Goal: Information Seeking & Learning: Learn about a topic

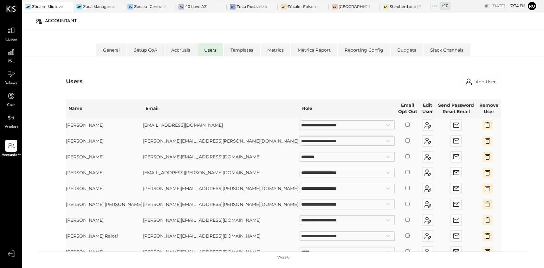
select select "**********"
select select "********"
select select "**********"
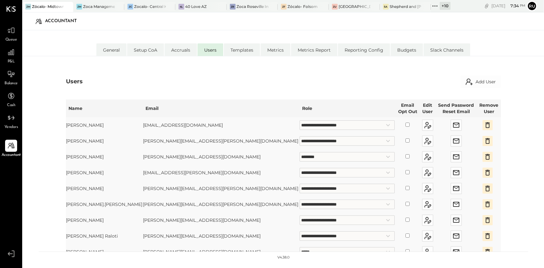
select select "**********"
select select "*****"
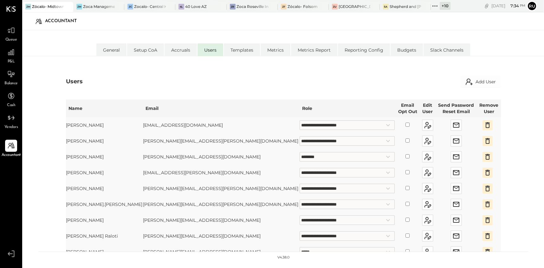
select select "**********"
click at [295, 6] on div "Zócalo- Folsom" at bounding box center [303, 6] width 30 height 5
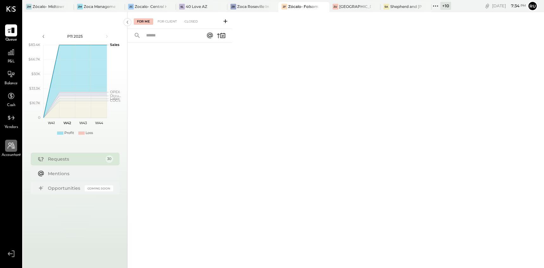
click at [10, 149] on icon at bounding box center [11, 146] width 8 height 8
select select "**"
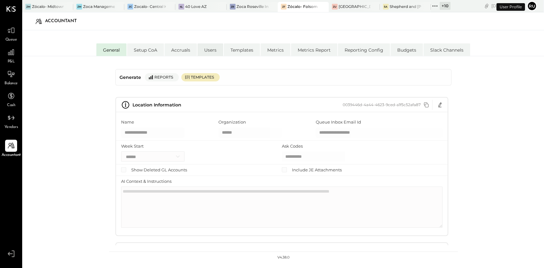
click at [210, 46] on li "Users" at bounding box center [211, 49] width 26 height 13
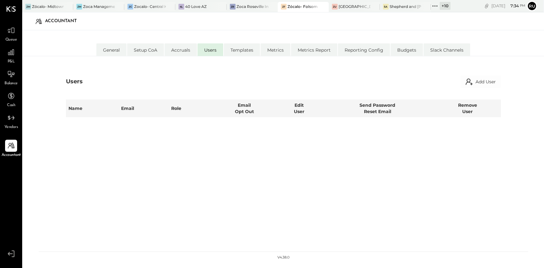
select select "**********"
select select "********"
select select "**********"
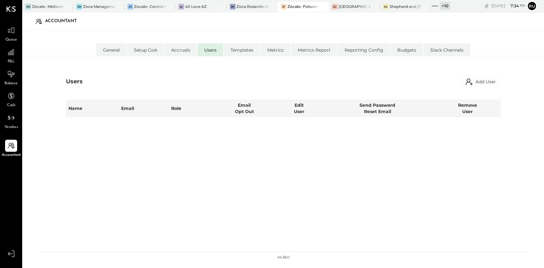
select select "**********"
select select "*****"
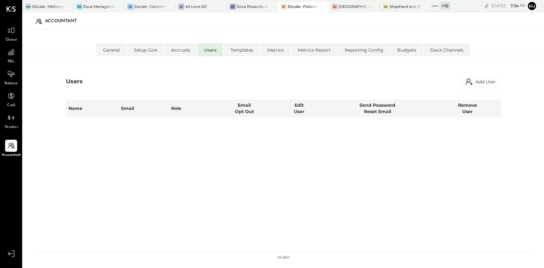
select select "**********"
select select "*****"
select select "**********"
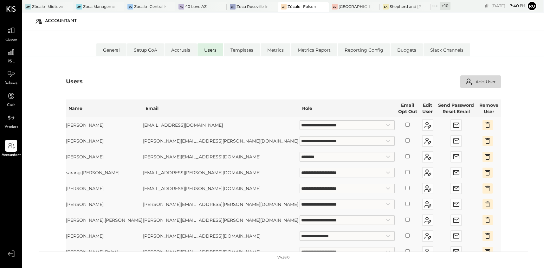
click at [481, 81] on button "Add User" at bounding box center [480, 81] width 41 height 13
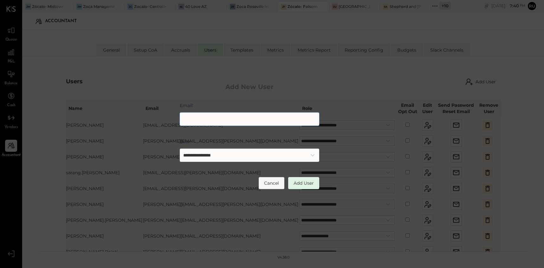
click at [192, 121] on input "Email:" at bounding box center [250, 119] width 140 height 13
drag, startPoint x: 248, startPoint y: 110, endPoint x: 242, endPoint y: 121, distance: 12.2
click at [247, 114] on div "Email:" at bounding box center [250, 115] width 140 height 26
click at [241, 121] on input "Email:" at bounding box center [250, 119] width 140 height 13
paste input "**********"
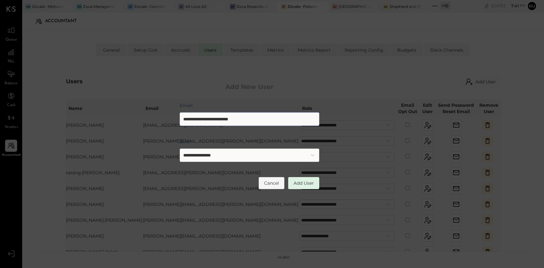
drag, startPoint x: 254, startPoint y: 122, endPoint x: 225, endPoint y: 118, distance: 29.7
click at [225, 118] on input "**********" at bounding box center [250, 119] width 140 height 13
type input "**********"
click at [256, 157] on select "**********" at bounding box center [250, 155] width 140 height 13
select select "**********"
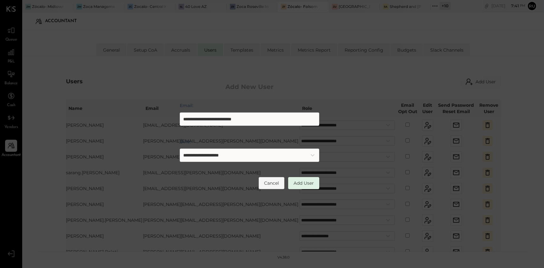
click at [180, 149] on select "**********" at bounding box center [250, 155] width 140 height 13
click at [307, 184] on button "Add User" at bounding box center [303, 183] width 31 height 12
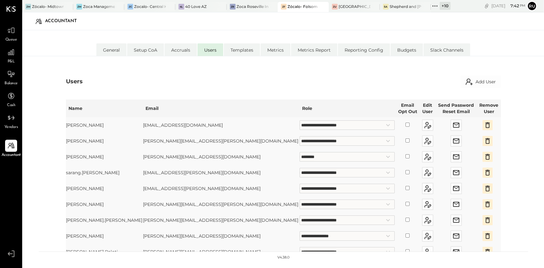
scroll to position [131, 0]
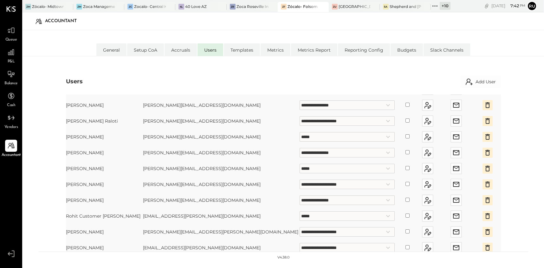
click at [354, 179] on td "**********" at bounding box center [348, 185] width 96 height 16
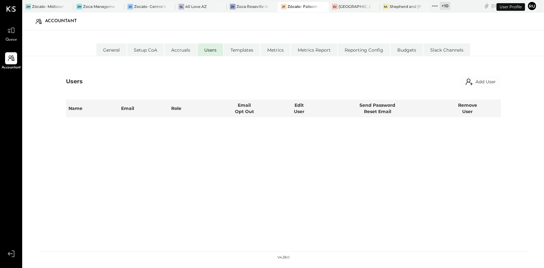
select select "**********"
select select "********"
select select "**********"
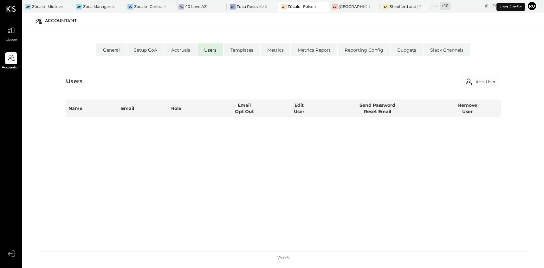
select select "**********"
select select "*****"
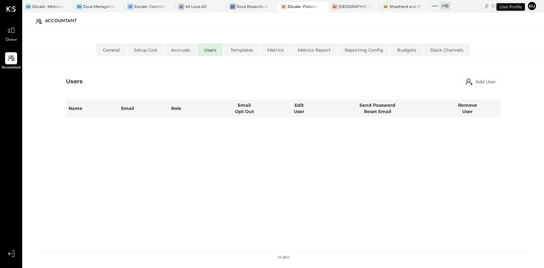
select select "*****"
select select "**********"
select select "*****"
select select "**********"
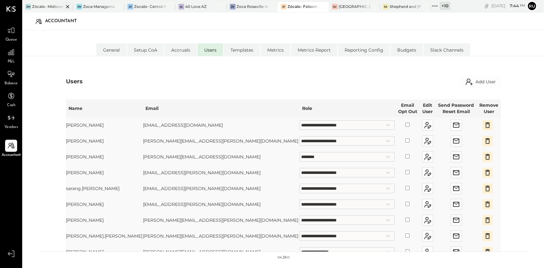
click at [52, 7] on div at bounding box center [62, 6] width 22 height 9
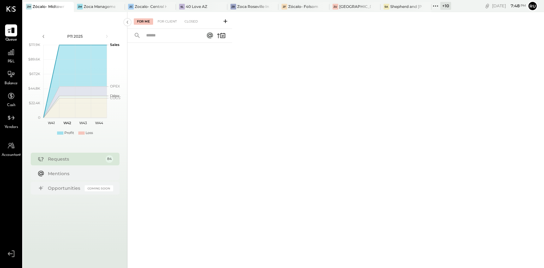
click at [48, 8] on div "Zócalo- Midtown (Zoca Inc.)" at bounding box center [49, 6] width 32 height 5
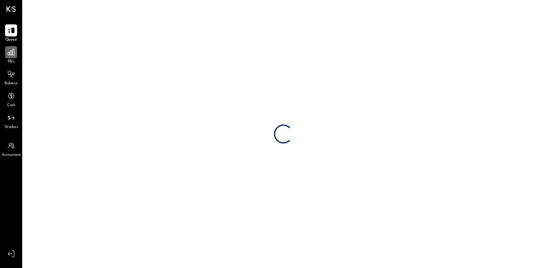
click at [16, 57] on div at bounding box center [11, 52] width 12 height 12
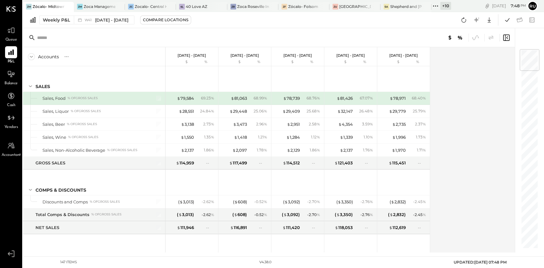
click at [243, 22] on div "Weekly P&L W41 [DATE] - [DATE] Compare Locations Google Sheets Excel" at bounding box center [283, 20] width 521 height 16
click at [62, 18] on div "Weekly P&L" at bounding box center [56, 20] width 27 height 6
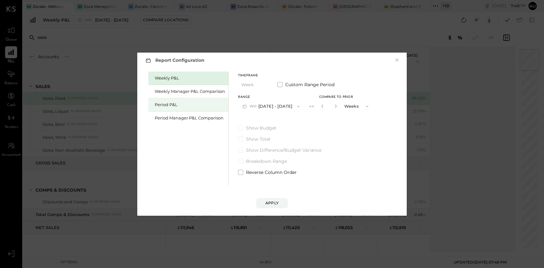
click at [180, 103] on div "Period P&L" at bounding box center [190, 105] width 70 height 6
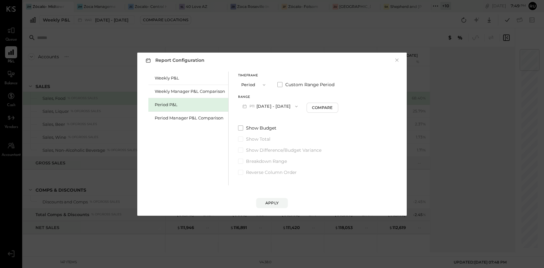
click at [274, 108] on button "P11 [DATE] - [DATE]" at bounding box center [270, 107] width 64 height 12
click at [265, 119] on span "[DATE] - [DATE]" at bounding box center [267, 120] width 30 height 5
click at [325, 109] on div "Compare" at bounding box center [323, 107] width 21 height 5
click at [335, 106] on icon "button" at bounding box center [335, 106] width 2 height 3
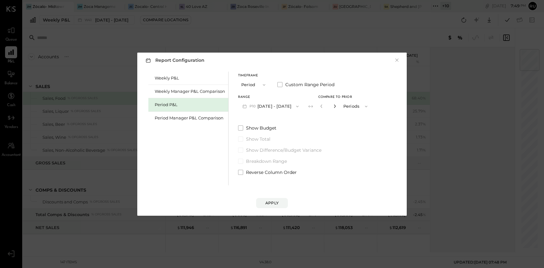
click at [335, 106] on icon "button" at bounding box center [335, 106] width 2 height 3
type input "*"
click at [270, 202] on div "Apply" at bounding box center [271, 202] width 13 height 5
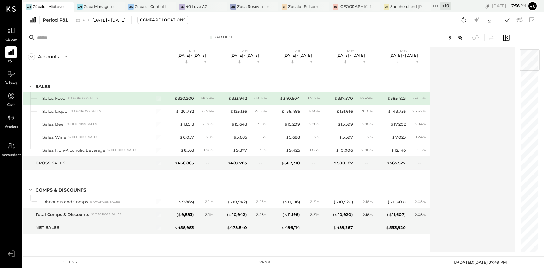
click at [246, 20] on div "Period P&L P10 Sep 8 - Oct 5, 2025 Compare Locations Google Sheets Excel" at bounding box center [283, 20] width 521 height 16
click at [463, 20] on icon at bounding box center [464, 20] width 8 height 8
click at [257, 18] on div "Period P&L P10 Sep 8 - Oct 5, 2025 Compare Locations Google Sheets Excel" at bounding box center [283, 20] width 521 height 16
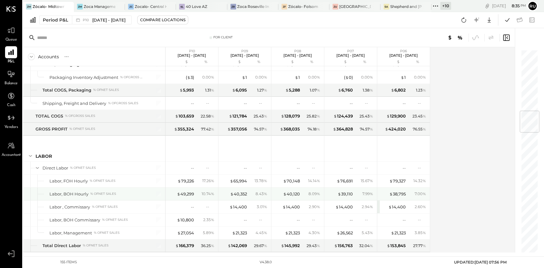
scroll to position [523, 0]
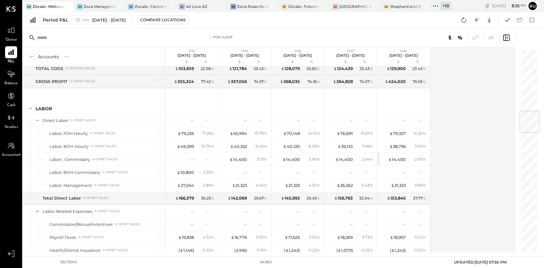
drag, startPoint x: 463, startPoint y: 19, endPoint x: 276, endPoint y: 81, distance: 197.7
click at [463, 19] on icon at bounding box center [464, 20] width 8 height 8
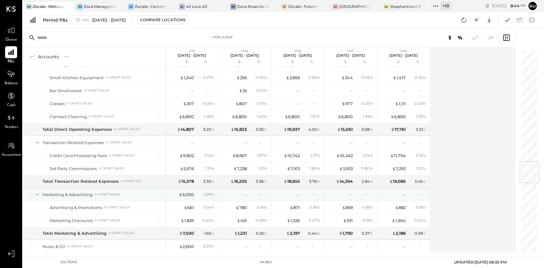
scroll to position [951, 0]
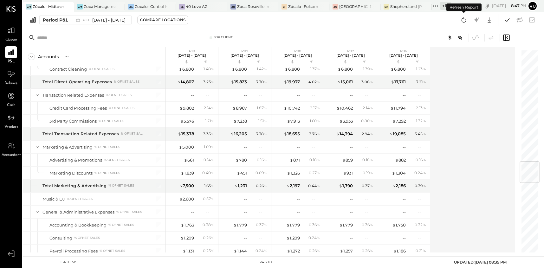
drag, startPoint x: 462, startPoint y: 18, endPoint x: 359, endPoint y: 78, distance: 118.9
click at [462, 18] on icon at bounding box center [464, 20] width 8 height 8
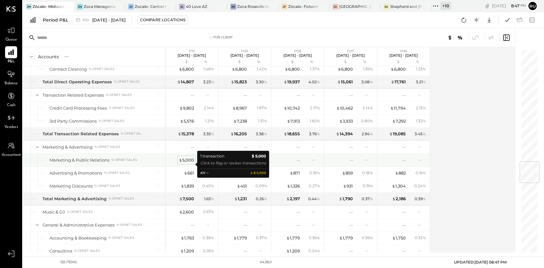
click at [191, 163] on div "$ 5,000" at bounding box center [186, 160] width 15 height 6
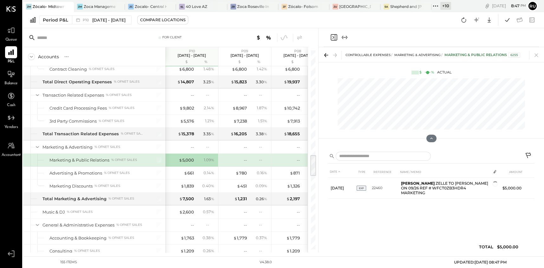
click at [527, 153] on icon at bounding box center [529, 157] width 8 height 8
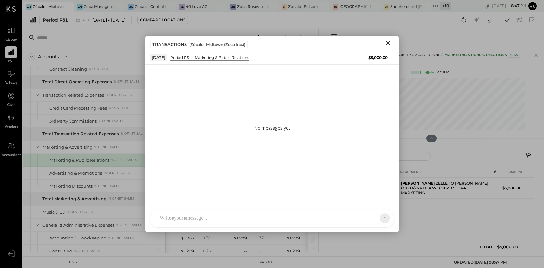
click at [179, 220] on div "AM Ali Mehdi RS Rushabh Shah S Sasha SK Sarang Khandhar TM Tasmir Malek MC Megh…" at bounding box center [272, 218] width 244 height 18
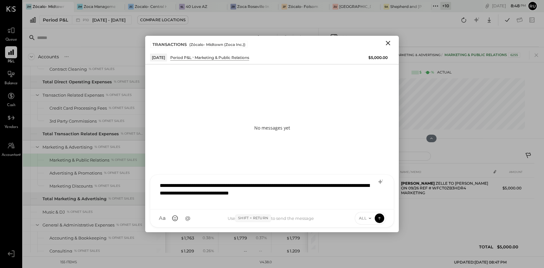
click at [162, 184] on div "**********" at bounding box center [272, 191] width 231 height 25
click at [159, 185] on div "**********" at bounding box center [272, 191] width 231 height 25
click at [230, 186] on div "**********" at bounding box center [272, 191] width 231 height 25
click at [237, 185] on div "**********" at bounding box center [272, 191] width 231 height 25
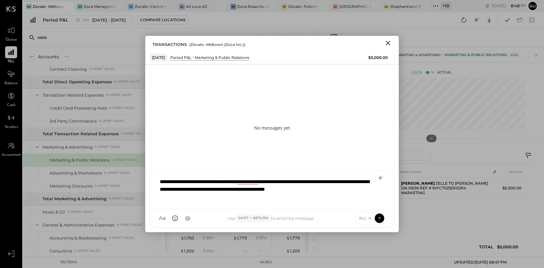
click at [168, 182] on div "**********" at bounding box center [272, 189] width 231 height 29
drag, startPoint x: 283, startPoint y: 182, endPoint x: 198, endPoint y: 187, distance: 84.2
click at [198, 187] on div "**********" at bounding box center [272, 189] width 231 height 29
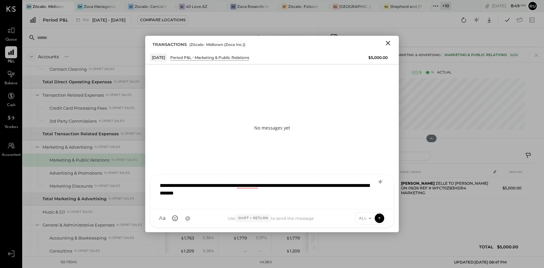
click at [192, 192] on div "**********" at bounding box center [272, 191] width 231 height 25
click at [260, 195] on div "**********" at bounding box center [272, 191] width 231 height 25
drag, startPoint x: 255, startPoint y: 195, endPoint x: 231, endPoint y: 200, distance: 24.5
click at [231, 200] on div "**********" at bounding box center [272, 191] width 231 height 25
click at [314, 195] on div "**********" at bounding box center [272, 191] width 231 height 25
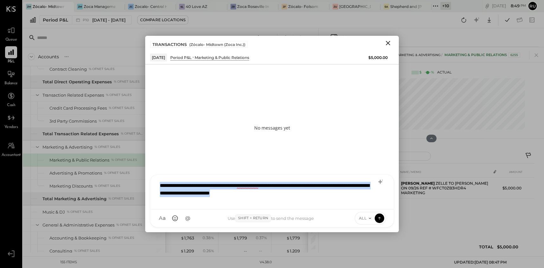
drag, startPoint x: 287, startPoint y: 191, endPoint x: 153, endPoint y: 183, distance: 133.7
click at [153, 183] on div "**********" at bounding box center [272, 192] width 244 height 35
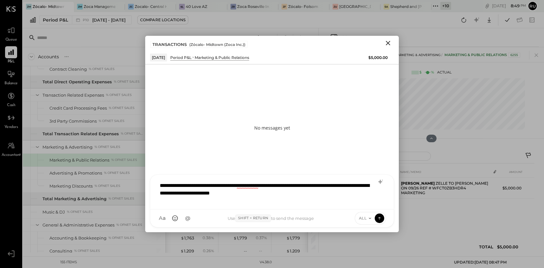
click at [380, 180] on icon at bounding box center [381, 182] width 8 height 8
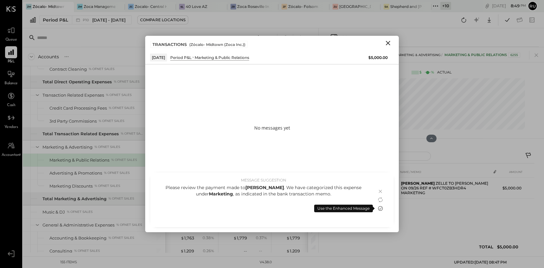
click at [380, 207] on icon at bounding box center [381, 209] width 8 height 8
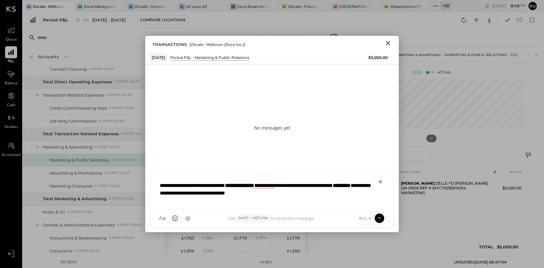
click at [159, 186] on div "**********" at bounding box center [272, 191] width 231 height 25
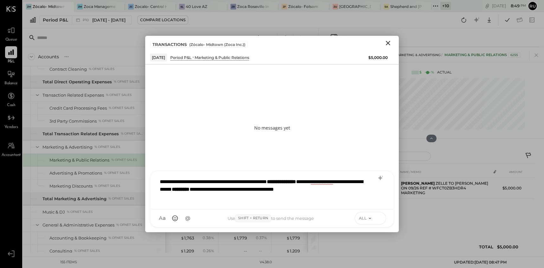
click at [380, 219] on icon at bounding box center [380, 218] width 6 height 6
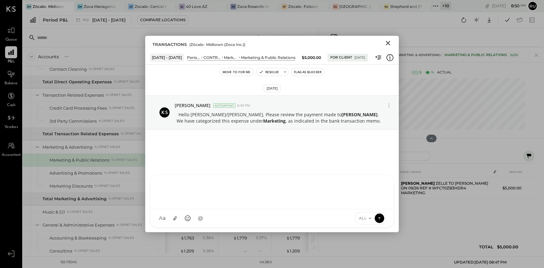
click at [389, 42] on icon "Close" at bounding box center [388, 43] width 8 height 8
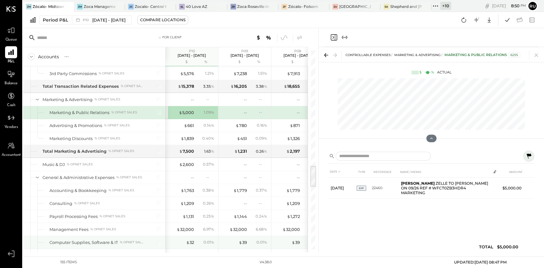
scroll to position [1046, 0]
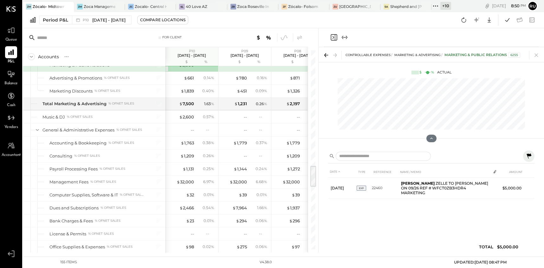
drag, startPoint x: 333, startPoint y: 38, endPoint x: 342, endPoint y: 37, distance: 9.0
click at [333, 38] on icon "Close panel" at bounding box center [334, 38] width 8 height 8
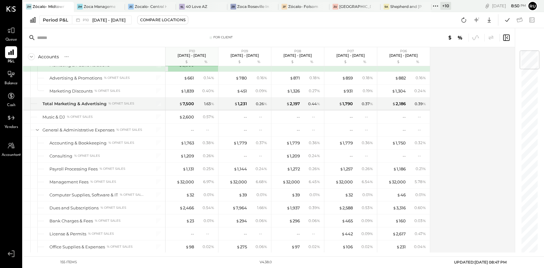
click at [248, 36] on div "For Client" at bounding box center [221, 37] width 166 height 4
click at [247, 23] on div "Period P&L P10 Sep 8 - Oct 5, 2025 Compare Locations Google Sheets Excel" at bounding box center [283, 20] width 521 height 16
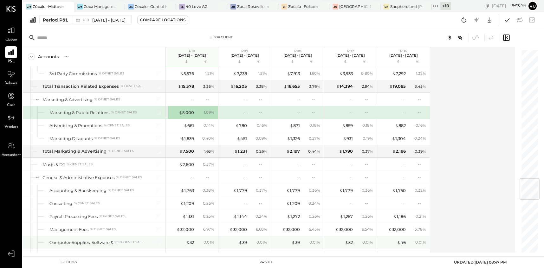
scroll to position [1094, 0]
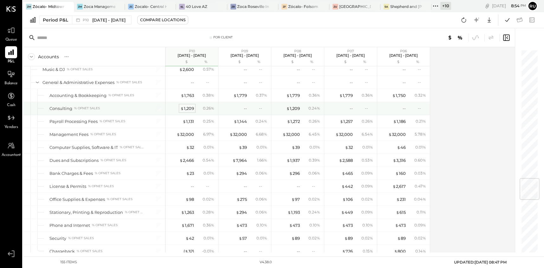
click at [188, 112] on div "$ 1,209" at bounding box center [187, 109] width 14 height 6
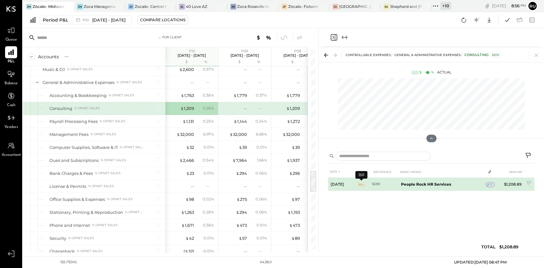
click at [359, 183] on span "BILL" at bounding box center [362, 184] width 10 height 5
click at [509, 184] on td "$1,208.89" at bounding box center [512, 184] width 24 height 13
click at [489, 185] on icon at bounding box center [488, 185] width 4 height 4
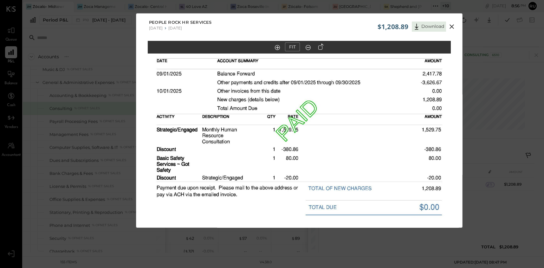
click at [451, 28] on icon at bounding box center [452, 27] width 8 height 8
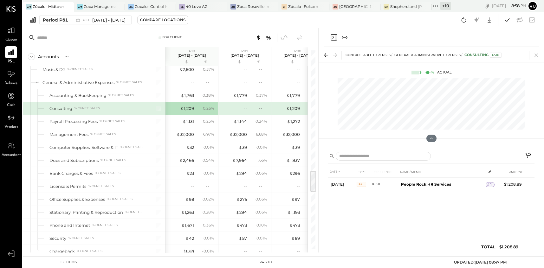
drag, startPoint x: 336, startPoint y: 39, endPoint x: 332, endPoint y: 48, distance: 10.4
click at [336, 39] on icon "Close panel" at bounding box center [334, 38] width 8 height 8
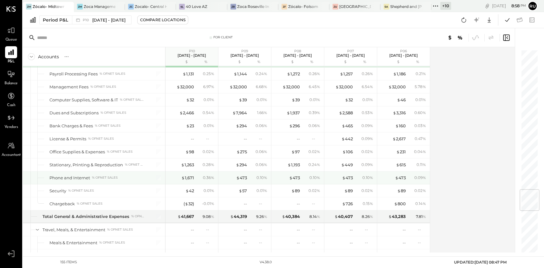
scroll to position [1189, 0]
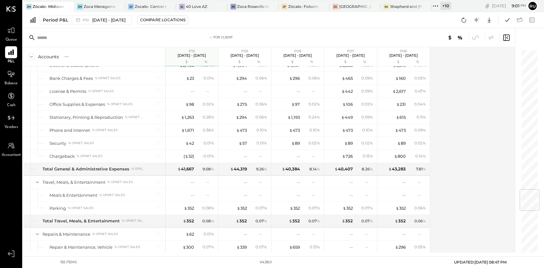
drag, startPoint x: 486, startPoint y: 71, endPoint x: 367, endPoint y: 96, distance: 122.6
click at [486, 71] on div "Accounts S % GL P10 Sep 8 - Oct 5, 2025 $ % P09 Aug 11 - Sep 7, 2025 $ % P08 Ju…" at bounding box center [269, 149] width 493 height 205
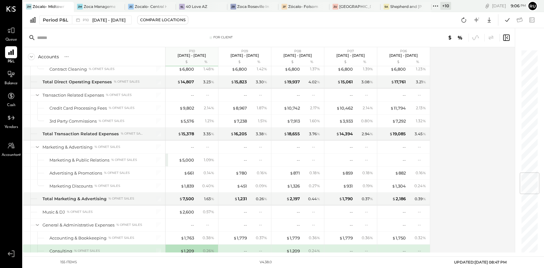
scroll to position [1046, 0]
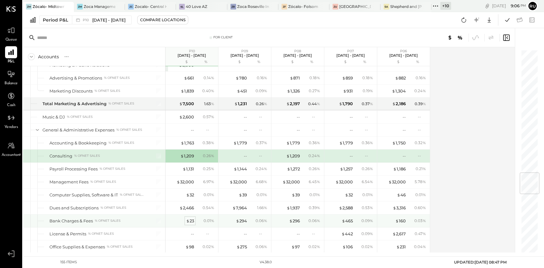
click at [191, 224] on div "$ 23" at bounding box center [190, 221] width 8 height 6
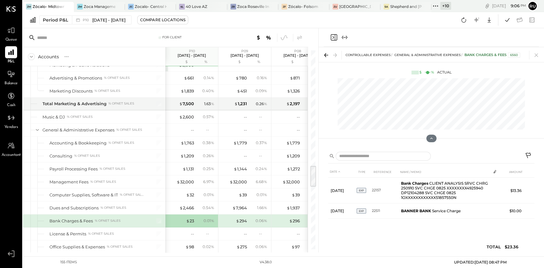
click at [527, 156] on icon at bounding box center [528, 155] width 5 height 5
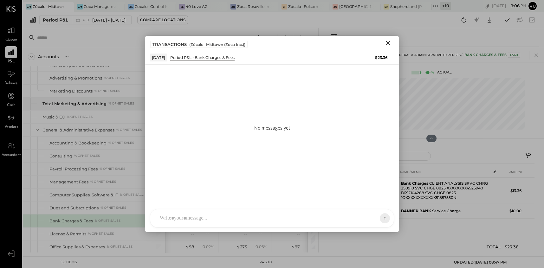
click at [183, 218] on div at bounding box center [266, 218] width 219 height 14
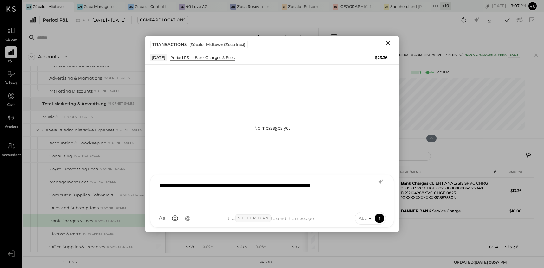
click at [159, 184] on div "**********" at bounding box center [272, 191] width 231 height 25
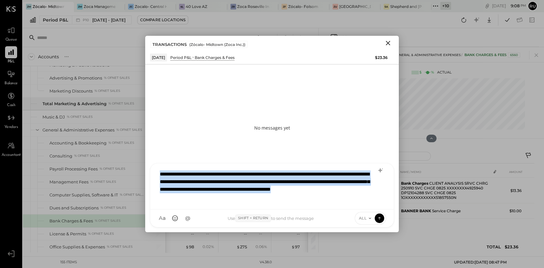
drag, startPoint x: 319, startPoint y: 200, endPoint x: 159, endPoint y: 166, distance: 163.4
click at [159, 166] on div "**********" at bounding box center [272, 187] width 244 height 46
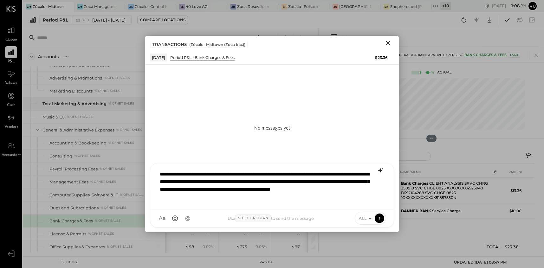
click at [381, 171] on icon at bounding box center [380, 170] width 4 height 4
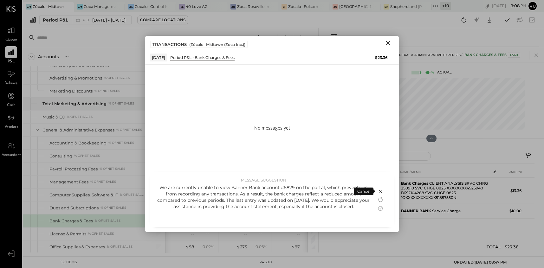
click at [161, 187] on div "We are currently unable to view Banner Bank account #5829 on the portal, which …" at bounding box center [264, 197] width 214 height 25
click at [382, 208] on icon at bounding box center [380, 208] width 5 height 5
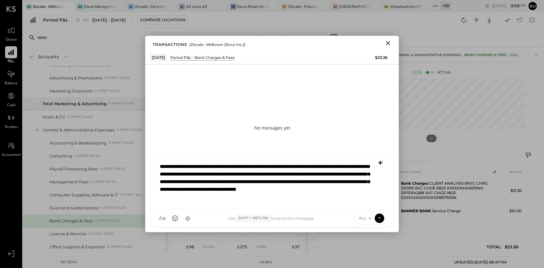
click at [164, 165] on div "**********" at bounding box center [272, 182] width 231 height 44
click at [367, 194] on div "**********" at bounding box center [272, 182] width 231 height 44
click at [381, 218] on icon at bounding box center [380, 218] width 6 height 6
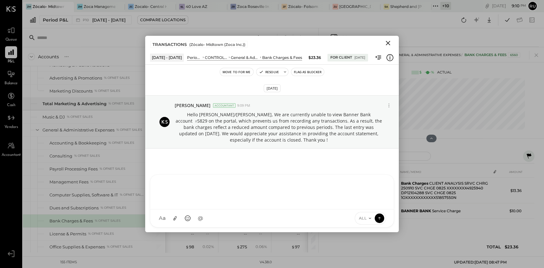
click at [303, 74] on button "Flag as Blocker" at bounding box center [307, 72] width 33 height 8
click at [390, 43] on icon "Close" at bounding box center [388, 43] width 8 height 8
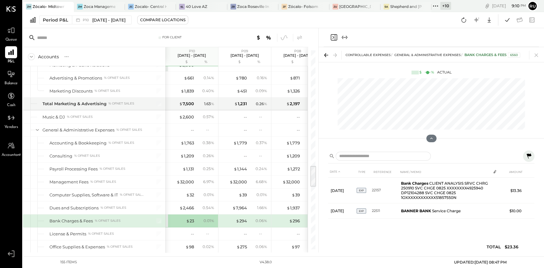
click at [335, 35] on icon "Close panel" at bounding box center [334, 37] width 6 height 6
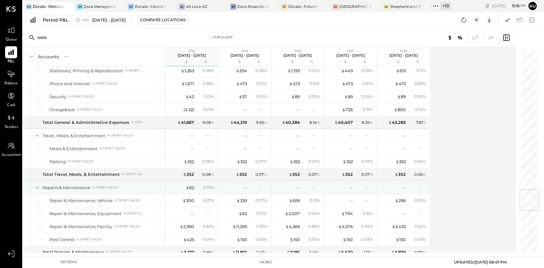
scroll to position [1188, 0]
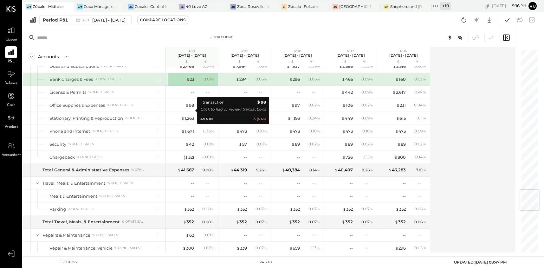
click at [485, 135] on div "Accounts S % GL P10 Sep 8 - Oct 5, 2025 $ % P09 Aug 11 - Sep 7, 2025 $ % P08 Ju…" at bounding box center [269, 149] width 493 height 205
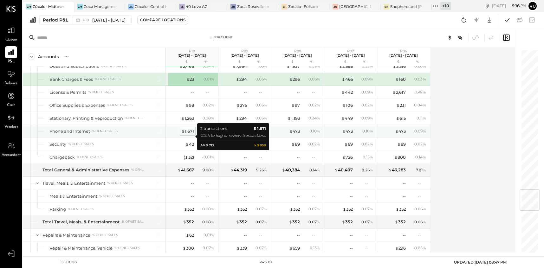
click at [190, 134] on div "$ 1,671" at bounding box center [187, 131] width 13 height 6
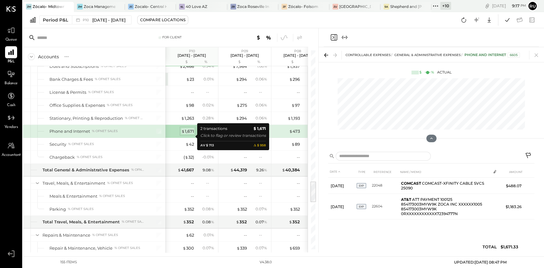
click at [189, 134] on div "$ 1,671" at bounding box center [187, 131] width 13 height 6
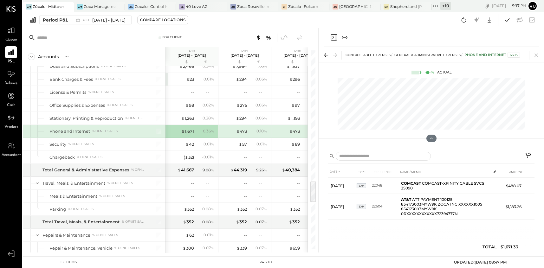
click at [527, 154] on icon at bounding box center [529, 157] width 8 height 8
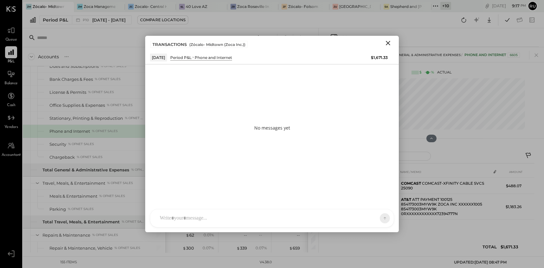
click at [200, 215] on div at bounding box center [272, 219] width 244 height 18
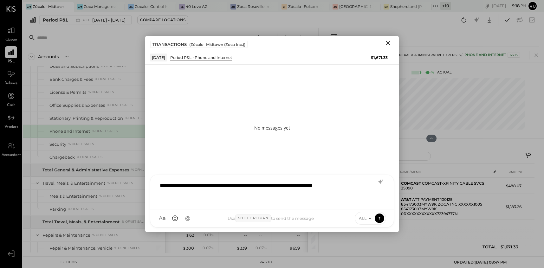
click at [244, 187] on div "**********" at bounding box center [272, 191] width 231 height 25
click at [346, 187] on div "**********" at bounding box center [272, 191] width 231 height 25
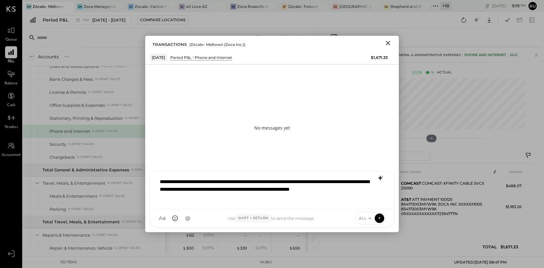
click at [379, 178] on icon at bounding box center [380, 178] width 4 height 4
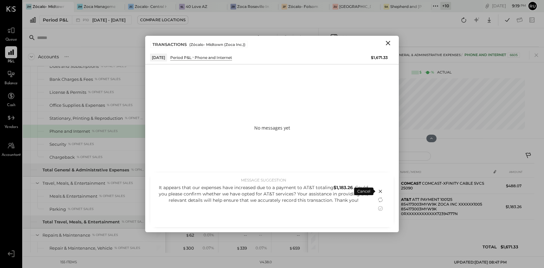
click at [239, 202] on div "It appears that our expenses have increased due to a payment to AT&T totaling $…" at bounding box center [264, 194] width 214 height 19
click at [379, 208] on icon at bounding box center [381, 209] width 8 height 8
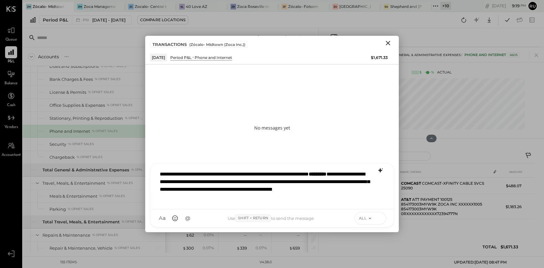
click at [379, 218] on icon at bounding box center [379, 218] width 0 height 3
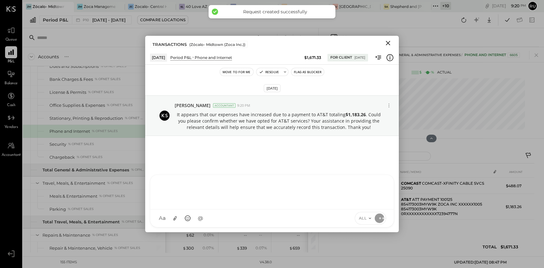
click at [387, 43] on icon "Close" at bounding box center [388, 43] width 8 height 8
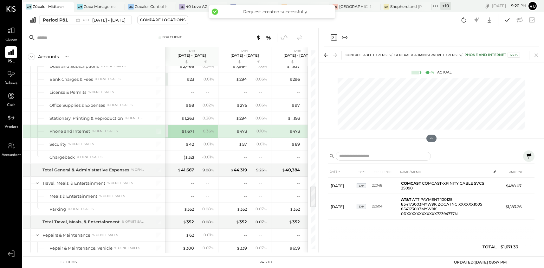
scroll to position [1283, 0]
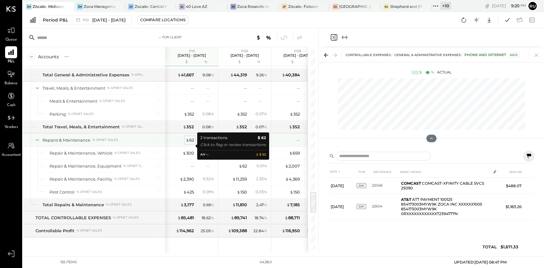
click at [191, 143] on div "$ 62" at bounding box center [190, 140] width 8 height 6
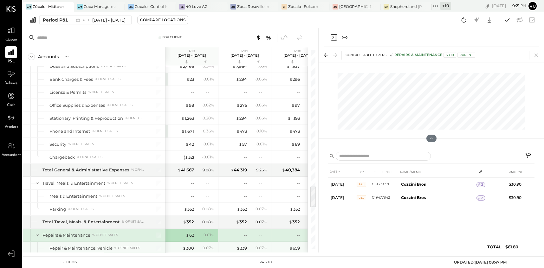
scroll to position [1283, 0]
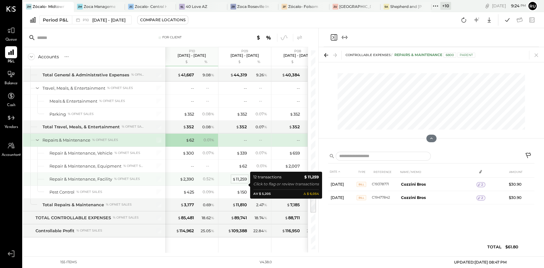
click at [235, 182] on span "$" at bounding box center [233, 179] width 3 height 5
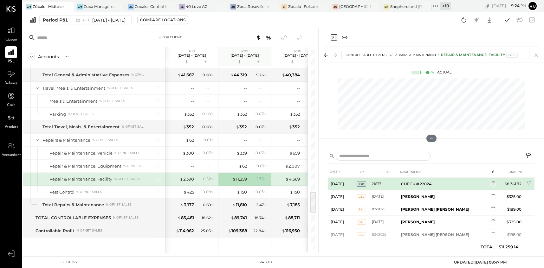
click at [425, 185] on td "CHECK # 22024" at bounding box center [444, 184] width 90 height 13
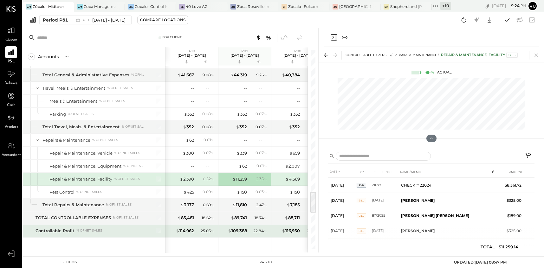
scroll to position [1330, 0]
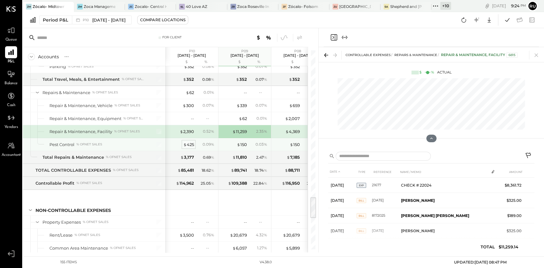
click at [190, 148] on div "$ 425" at bounding box center [188, 145] width 11 height 6
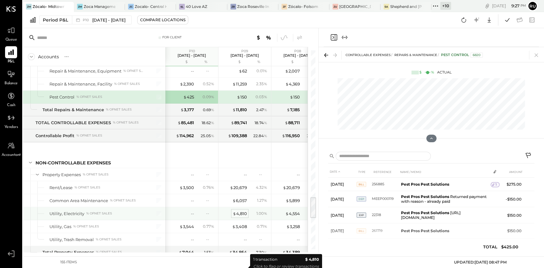
scroll to position [1330, 0]
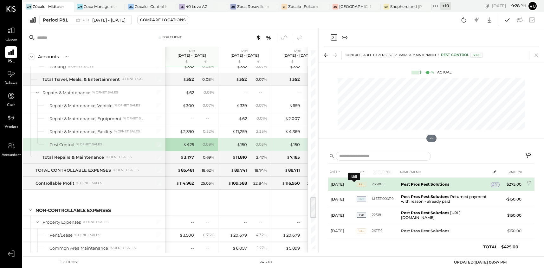
click at [357, 185] on span "BILL" at bounding box center [362, 184] width 10 height 5
click at [495, 185] on icon at bounding box center [493, 185] width 2 height 3
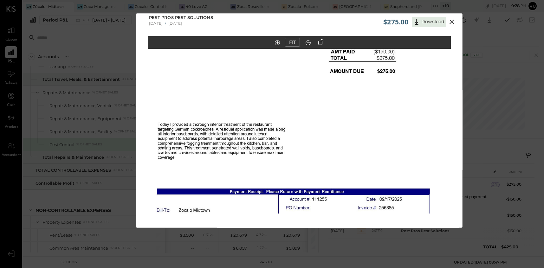
scroll to position [0, 0]
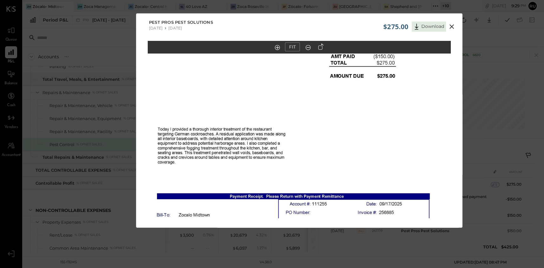
click at [451, 26] on icon at bounding box center [452, 27] width 8 height 8
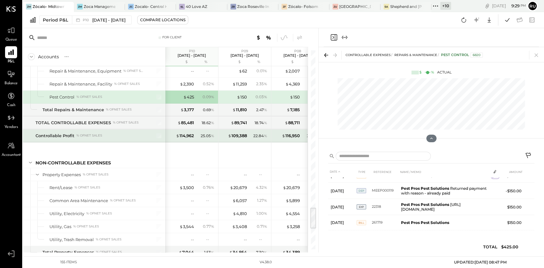
scroll to position [1426, 0]
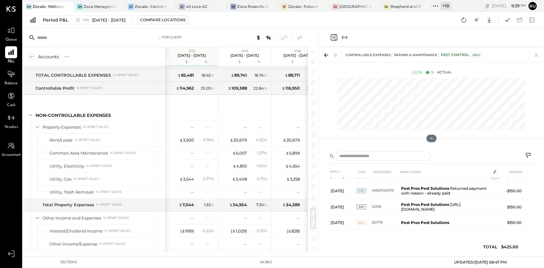
drag, startPoint x: 334, startPoint y: 37, endPoint x: 238, endPoint y: 142, distance: 141.9
click at [334, 37] on icon "Close panel" at bounding box center [334, 37] width 2 height 3
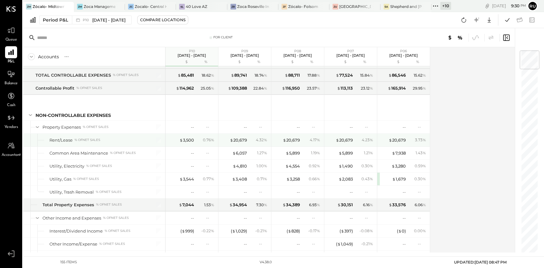
drag, startPoint x: 236, startPoint y: 147, endPoint x: 283, endPoint y: 164, distance: 50.2
click at [236, 143] on div "$ 20,679" at bounding box center [238, 140] width 17 height 6
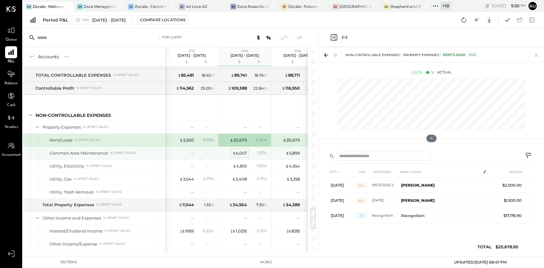
click at [242, 156] on div "$ 6,057" at bounding box center [239, 153] width 15 height 6
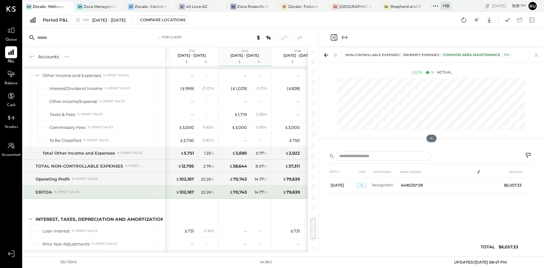
scroll to position [1473, 0]
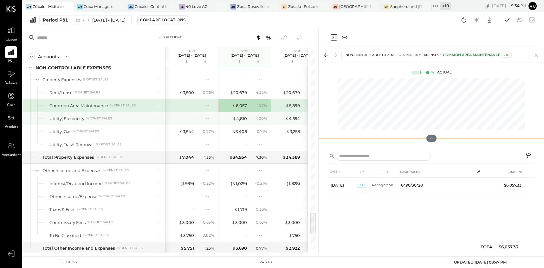
drag, startPoint x: 243, startPoint y: 124, endPoint x: 499, endPoint y: 142, distance: 256.8
click at [243, 122] on div "$ 4,810" at bounding box center [240, 119] width 14 height 6
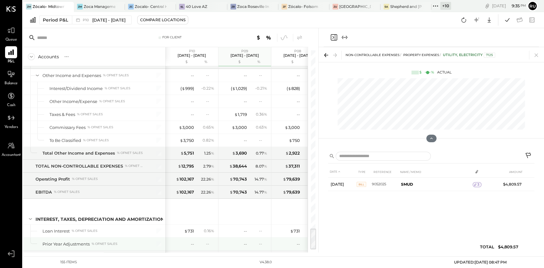
scroll to position [1616, 0]
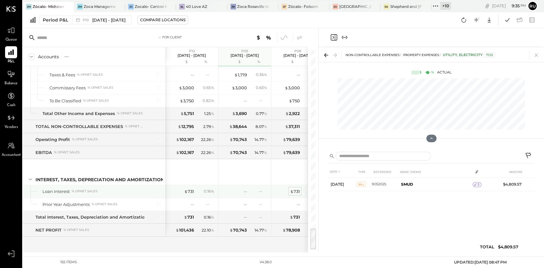
click at [295, 190] on div "$ 731" at bounding box center [295, 192] width 10 height 6
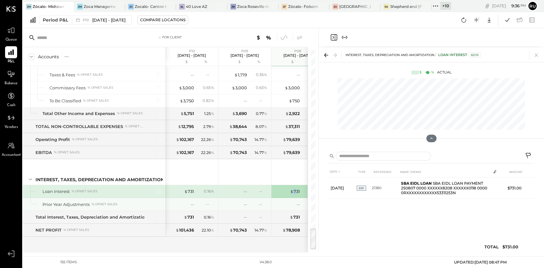
scroll to position [1568, 0]
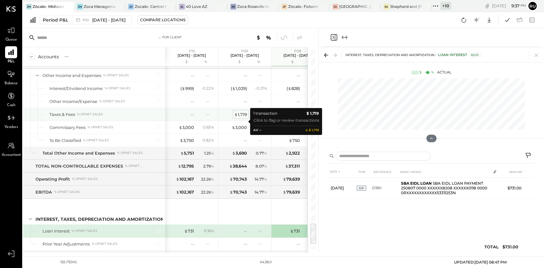
click at [242, 118] on div "$ 1,719" at bounding box center [240, 115] width 13 height 6
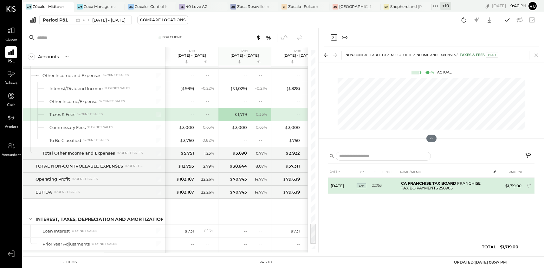
click at [439, 182] on b "CA FRANCHISE TAX BOARD" at bounding box center [428, 183] width 55 height 5
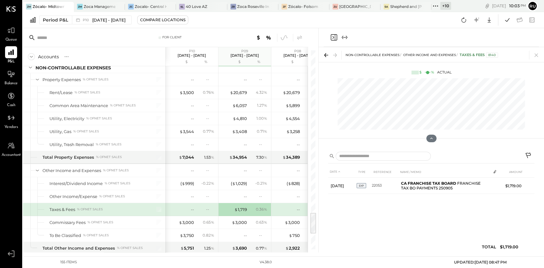
scroll to position [1521, 0]
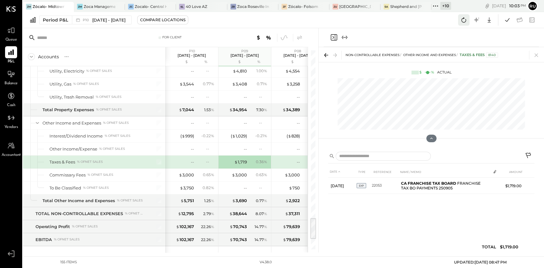
click at [463, 21] on icon at bounding box center [464, 20] width 8 height 8
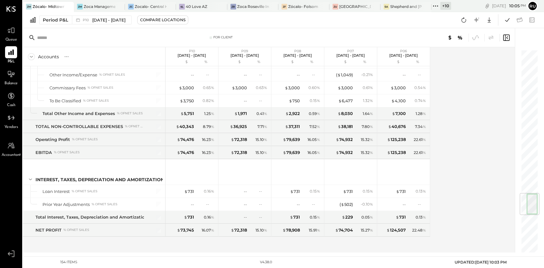
scroll to position [1222, 0]
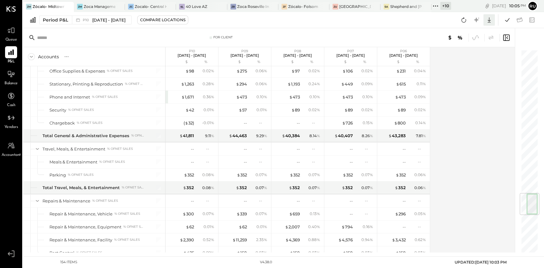
click at [490, 23] on icon at bounding box center [489, 20] width 8 height 8
click at [465, 55] on div "Excel" at bounding box center [469, 56] width 51 height 13
click at [277, 20] on div "Period P&L P10 [DATE] - [DATE] Compare Locations CSV Google Sheets Excel" at bounding box center [283, 20] width 521 height 16
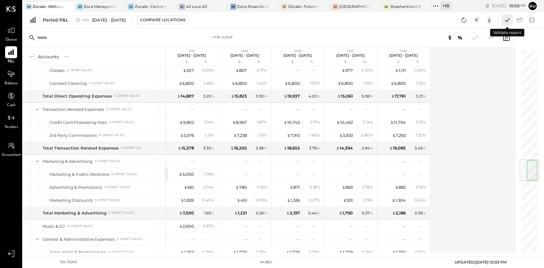
click at [503, 20] on icon at bounding box center [507, 20] width 8 height 8
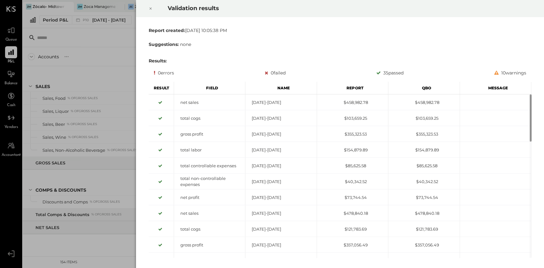
click at [149, 7] on icon at bounding box center [151, 9] width 4 height 8
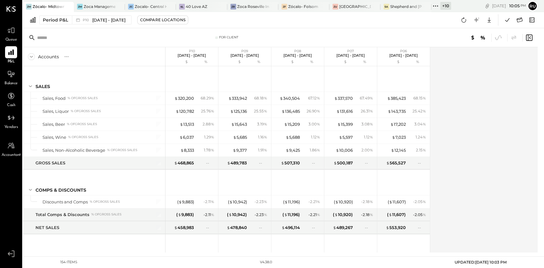
drag, startPoint x: 11, startPoint y: 79, endPoint x: 13, endPoint y: 85, distance: 6.7
click at [11, 79] on div at bounding box center [11, 74] width 12 height 12
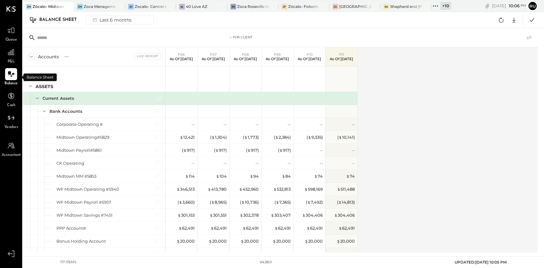
drag, startPoint x: 436, startPoint y: 84, endPoint x: 432, endPoint y: 85, distance: 3.9
click at [435, 84] on div "Accounts S GL Live Report P06 As of Jun 15th 2025 P07 As of Jul 13th 2025 P08 A…" at bounding box center [281, 149] width 516 height 205
click at [254, 20] on div "Balance Sheet Last 6 months Google Sheets Excel" at bounding box center [283, 20] width 521 height 16
click at [227, 19] on div "Balance Sheet Last 6 months Google Sheets Excel" at bounding box center [283, 20] width 521 height 16
click at [228, 22] on div "Balance Sheet Last 6 months Google Sheets Excel" at bounding box center [283, 20] width 521 height 16
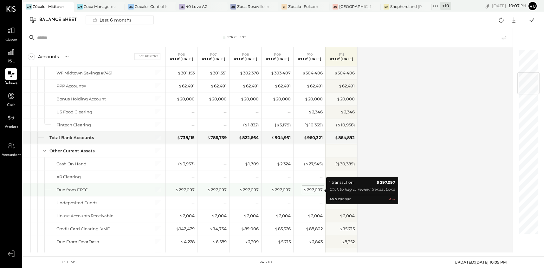
scroll to position [190, 0]
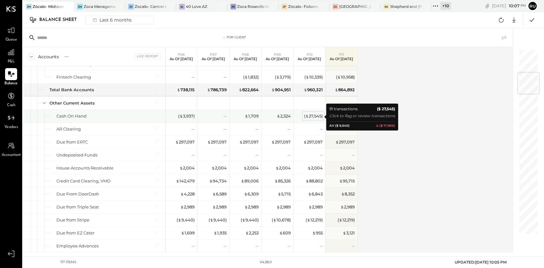
click at [314, 116] on div "( $ 27,545 )" at bounding box center [313, 116] width 19 height 6
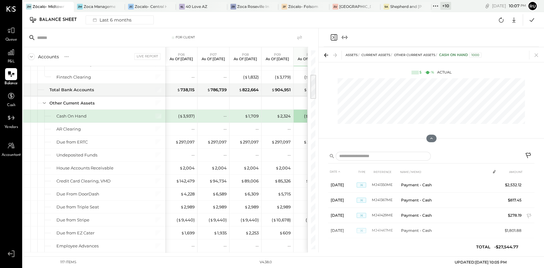
scroll to position [433, 0]
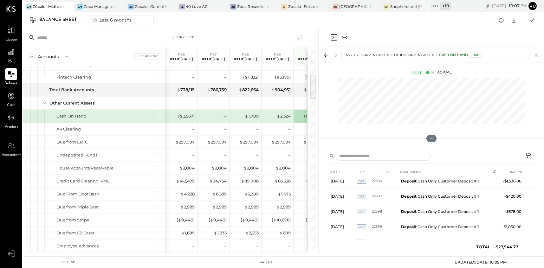
click at [528, 157] on icon at bounding box center [529, 157] width 8 height 8
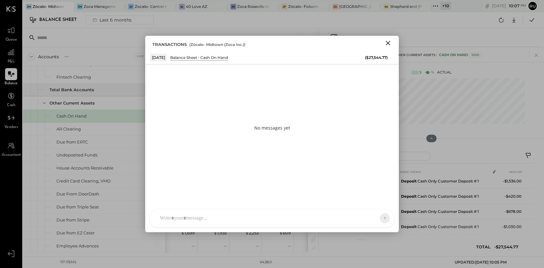
click at [192, 214] on div at bounding box center [266, 218] width 219 height 14
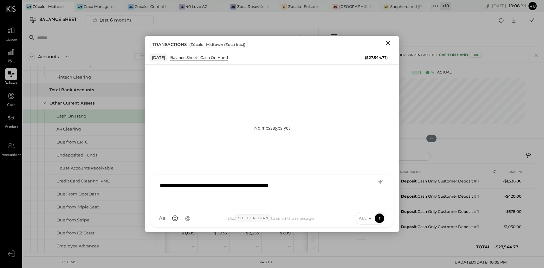
click at [389, 45] on icon "Close" at bounding box center [388, 43] width 8 height 8
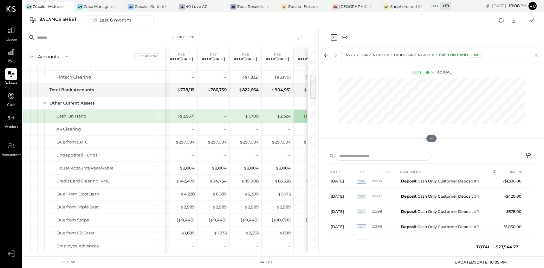
click at [335, 36] on icon "Close panel" at bounding box center [334, 38] width 8 height 8
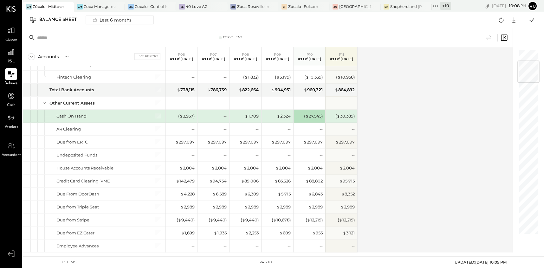
scroll to position [95, 0]
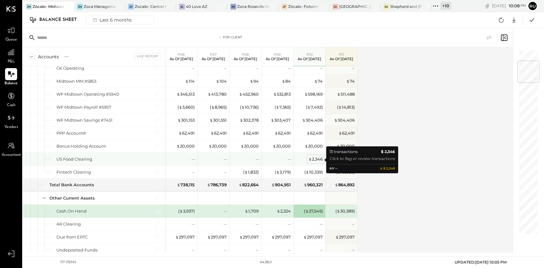
click at [315, 159] on div "$ 2,346" at bounding box center [316, 159] width 14 height 6
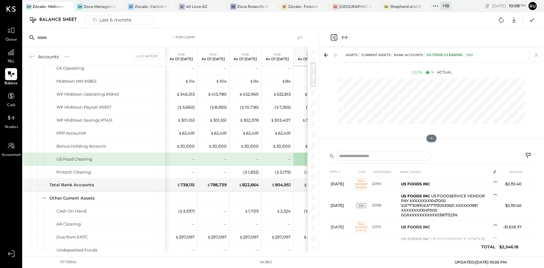
click at [527, 155] on icon at bounding box center [529, 157] width 8 height 8
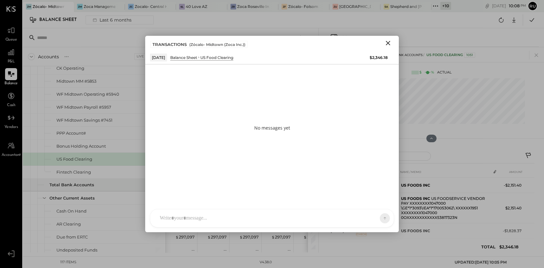
click at [193, 218] on div at bounding box center [272, 219] width 244 height 18
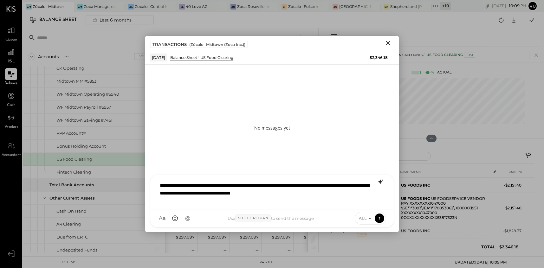
click at [381, 181] on icon at bounding box center [380, 182] width 4 height 4
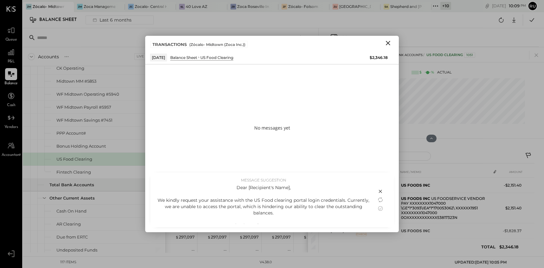
drag, startPoint x: 202, startPoint y: 206, endPoint x: 246, endPoint y: 210, distance: 43.9
click at [202, 208] on div "Dear [Recipient's Name], We kindly request your assistance with the US Food cle…" at bounding box center [264, 216] width 214 height 63
click at [378, 209] on icon at bounding box center [380, 208] width 5 height 5
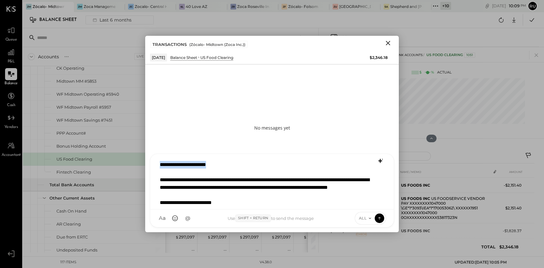
drag, startPoint x: 224, startPoint y: 165, endPoint x: 157, endPoint y: 165, distance: 67.2
click at [157, 165] on div "**********" at bounding box center [272, 182] width 230 height 48
click at [298, 196] on div "**********" at bounding box center [272, 182] width 230 height 48
click at [381, 217] on icon at bounding box center [380, 218] width 6 height 6
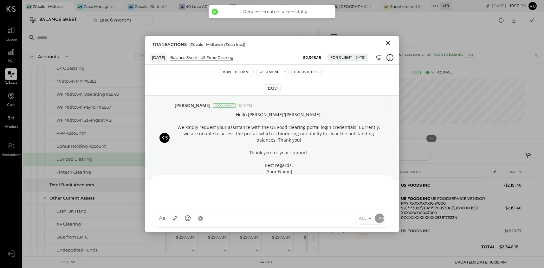
click at [387, 43] on icon "Close" at bounding box center [388, 43] width 8 height 8
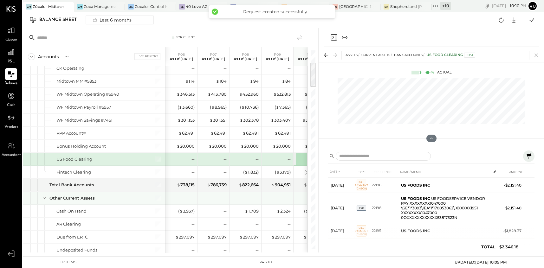
scroll to position [142, 0]
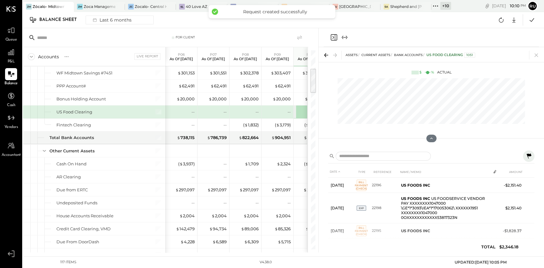
click at [337, 36] on icon "Close panel" at bounding box center [334, 37] width 6 height 6
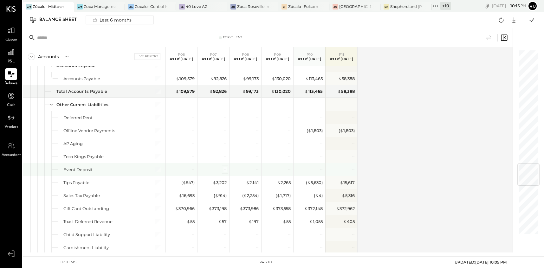
scroll to position [951, 0]
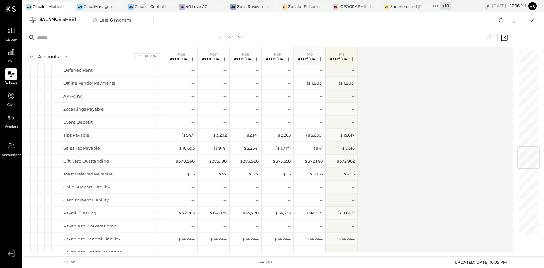
click at [401, 112] on div "Accounts S GL Live Report P06 As of Jun 15th 2025 P07 As of Jul 13th 2025 P08 A…" at bounding box center [268, 149] width 491 height 205
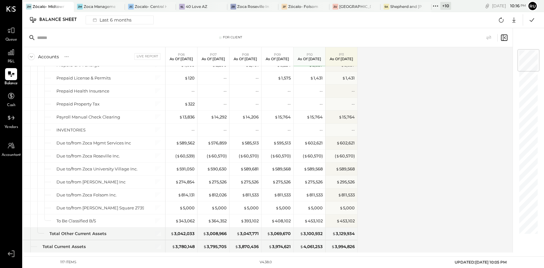
scroll to position [0, 0]
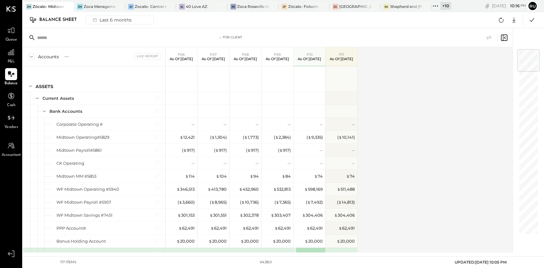
click at [396, 90] on div "Accounts S GL Live Report P06 As of Jun 15th 2025 P07 As of Jul 13th 2025 P08 A…" at bounding box center [268, 149] width 491 height 205
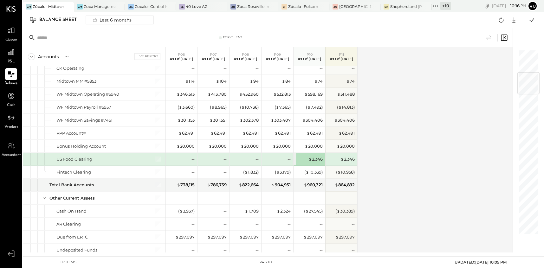
scroll to position [190, 0]
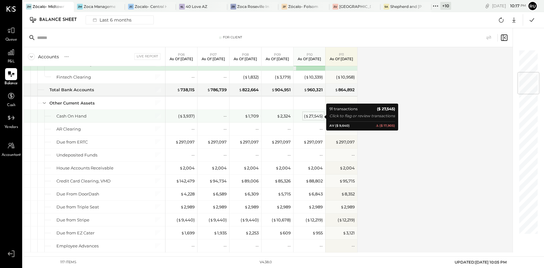
click at [310, 116] on div "( $ 27,545 )" at bounding box center [313, 116] width 19 height 6
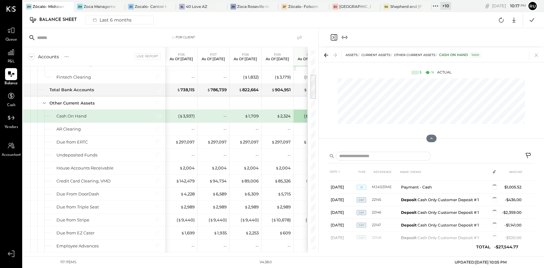
scroll to position [142, 0]
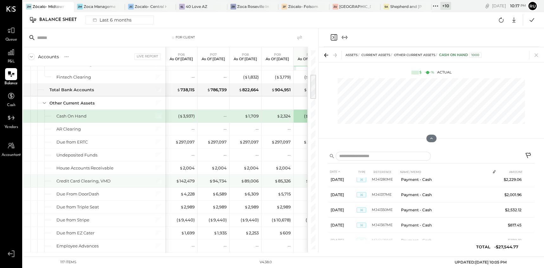
click at [295, 180] on div "$ 88,802" at bounding box center [310, 181] width 32 height 13
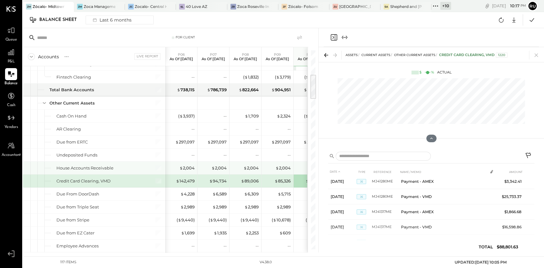
scroll to position [349, 0]
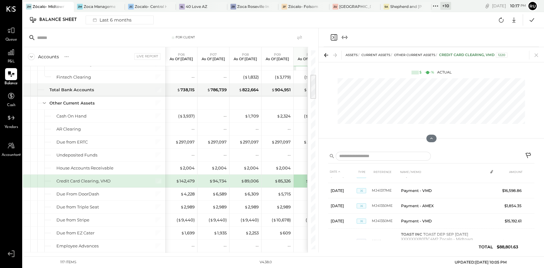
click at [333, 36] on icon "Close panel" at bounding box center [334, 37] width 2 height 3
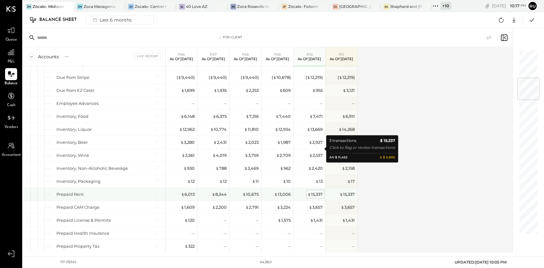
scroll to position [237, 0]
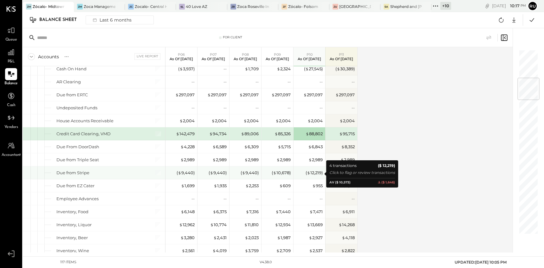
click at [317, 173] on div "( $ 12,219 )" at bounding box center [314, 173] width 17 height 6
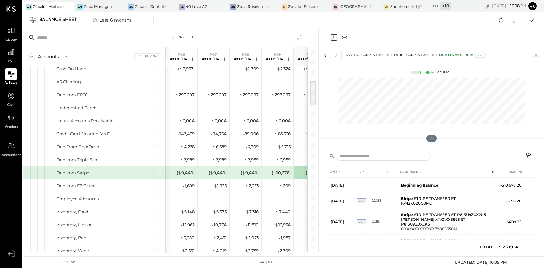
click at [526, 157] on icon at bounding box center [529, 157] width 8 height 8
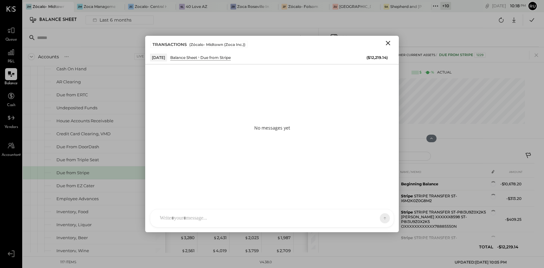
click at [197, 220] on div at bounding box center [266, 218] width 219 height 14
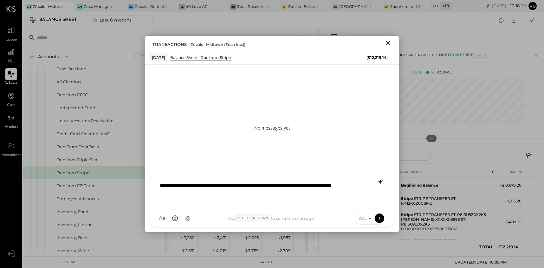
click at [381, 184] on icon at bounding box center [381, 182] width 8 height 8
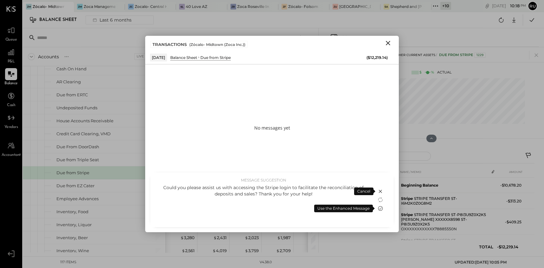
click at [381, 208] on icon at bounding box center [381, 209] width 8 height 8
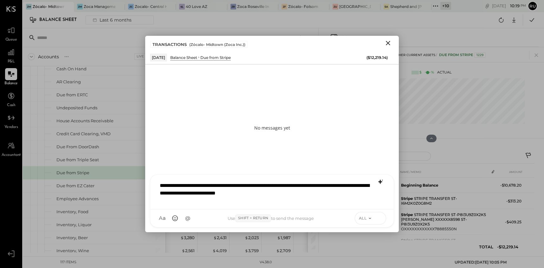
drag, startPoint x: 380, startPoint y: 220, endPoint x: 377, endPoint y: 218, distance: 3.8
click at [378, 220] on icon at bounding box center [380, 218] width 6 height 6
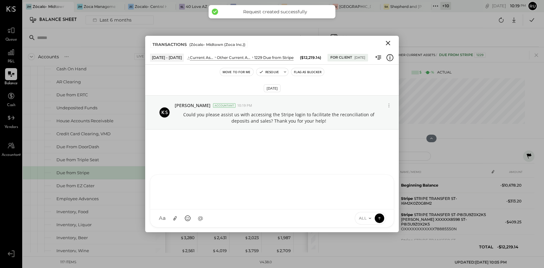
click at [387, 43] on icon "Close" at bounding box center [388, 43] width 8 height 8
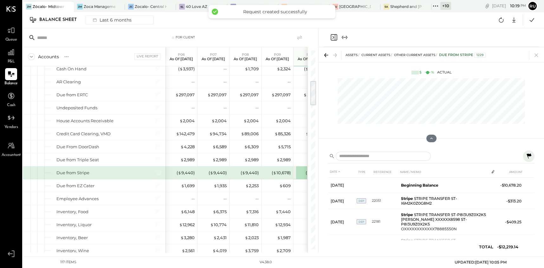
click at [334, 36] on icon "Close panel" at bounding box center [334, 38] width 8 height 8
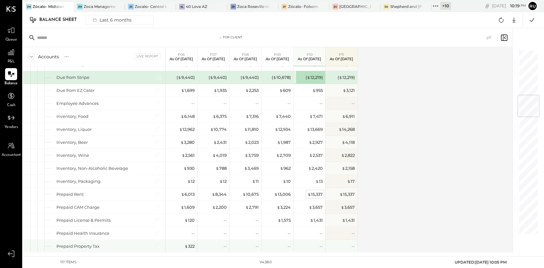
scroll to position [380, 0]
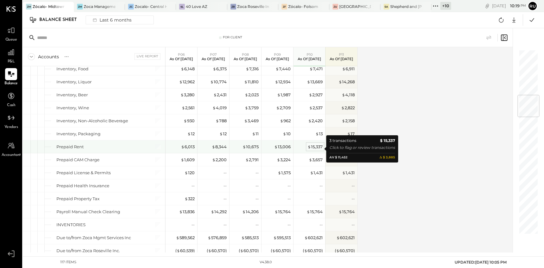
click at [317, 148] on div "$ 15,337" at bounding box center [315, 147] width 15 height 6
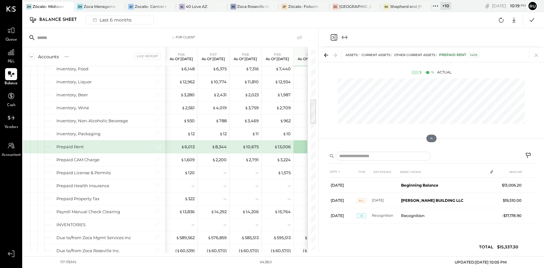
click at [333, 36] on icon "Close panel" at bounding box center [334, 38] width 8 height 8
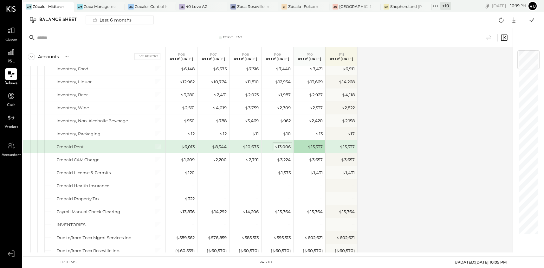
click at [287, 149] on div "$ 13,006" at bounding box center [282, 147] width 16 height 6
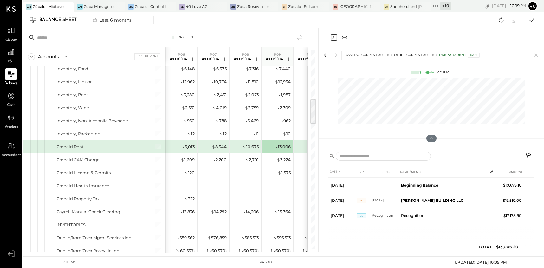
click at [335, 41] on icon "Close panel" at bounding box center [334, 38] width 8 height 8
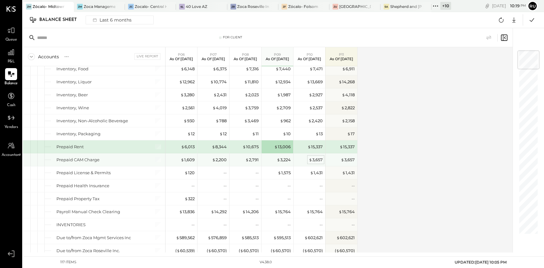
click at [317, 163] on div "$ 3,657" at bounding box center [316, 160] width 14 height 6
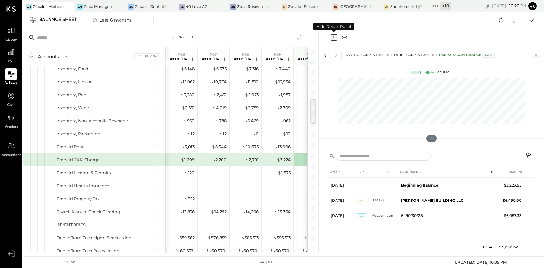
click at [336, 35] on icon "Close panel" at bounding box center [334, 38] width 8 height 8
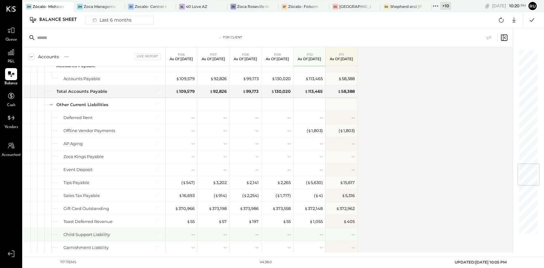
scroll to position [951, 0]
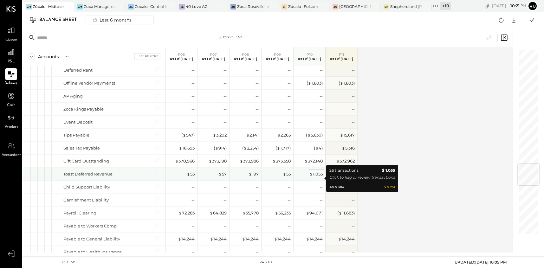
click at [322, 176] on div "$ 1,055" at bounding box center [315, 174] width 13 height 6
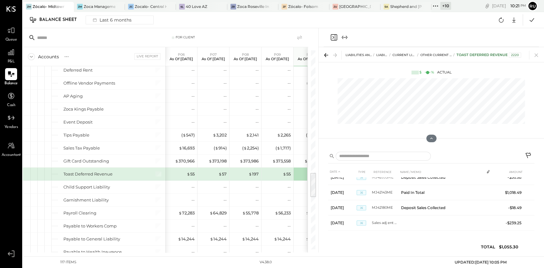
scroll to position [345, 0]
drag, startPoint x: 333, startPoint y: 37, endPoint x: 323, endPoint y: 69, distance: 34.3
click at [333, 37] on icon "Close panel" at bounding box center [334, 37] width 2 height 3
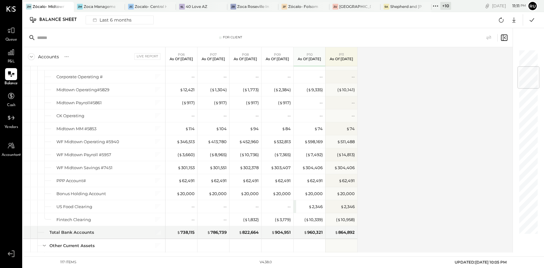
scroll to position [142, 0]
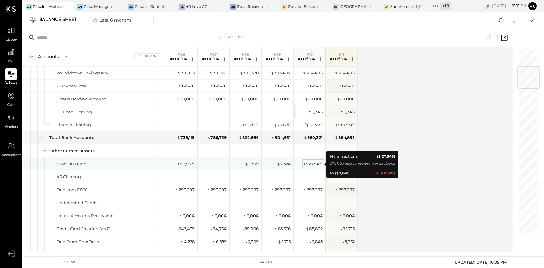
click at [311, 163] on div "( $ 27,545 )" at bounding box center [313, 164] width 19 height 6
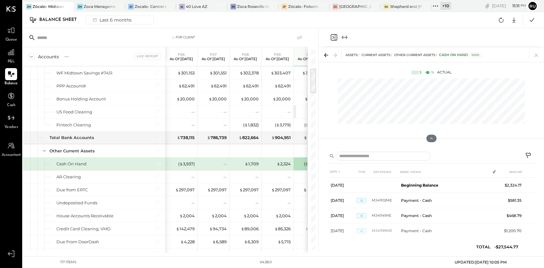
click at [529, 153] on icon at bounding box center [528, 155] width 5 height 5
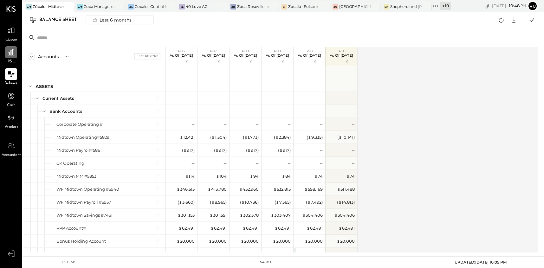
click at [13, 53] on icon at bounding box center [11, 52] width 8 height 8
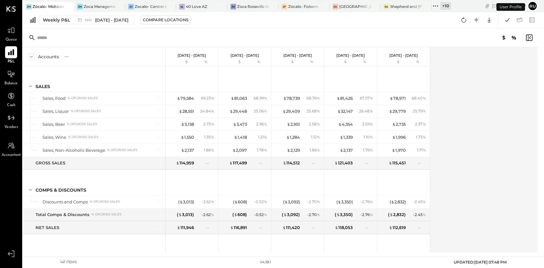
click at [66, 20] on div "Weekly P&L" at bounding box center [56, 20] width 27 height 6
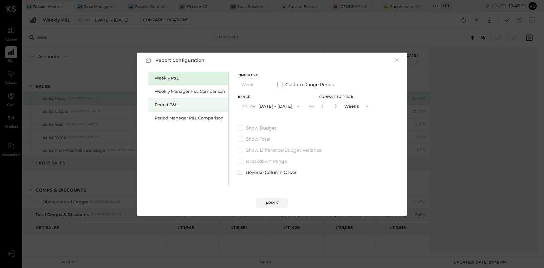
click at [171, 102] on div "Period P&L" at bounding box center [190, 105] width 70 height 6
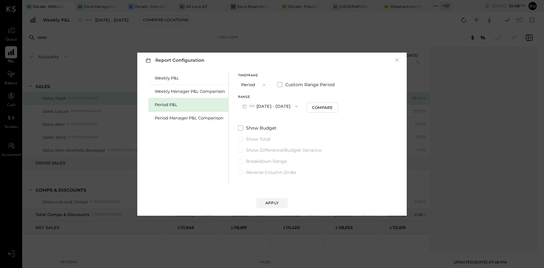
click at [275, 105] on button "P11 [DATE] - [DATE]" at bounding box center [270, 107] width 64 height 12
click at [275, 119] on span "[DATE] - [DATE]" at bounding box center [267, 120] width 30 height 5
click at [328, 109] on div "Compare" at bounding box center [323, 107] width 21 height 5
click at [337, 109] on button "button" at bounding box center [334, 106] width 5 height 7
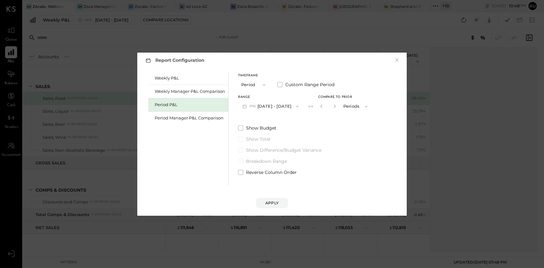
click at [337, 108] on button "button" at bounding box center [334, 106] width 5 height 7
type input "*"
click at [263, 203] on button "Apply" at bounding box center [272, 203] width 32 height 10
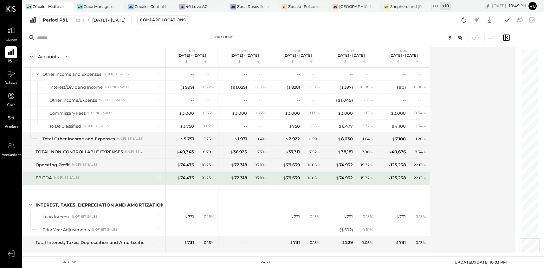
scroll to position [1602, 0]
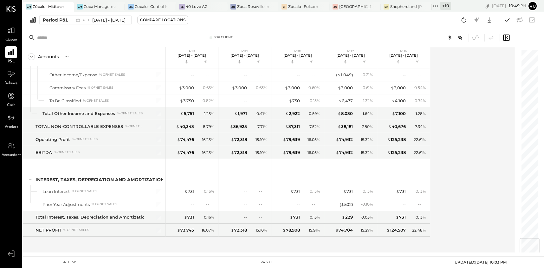
click at [480, 142] on div "Accounts S % GL P10 Sep 8 - Oct 5, 2025 $ % P09 Aug 11 - Sep 7, 2025 $ % P08 Ju…" at bounding box center [269, 149] width 493 height 205
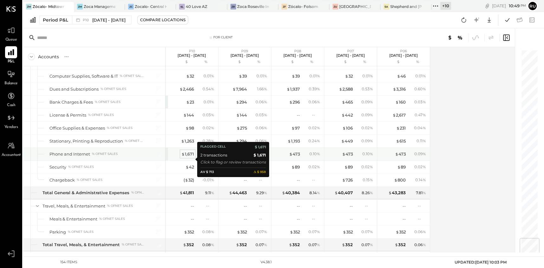
click at [187, 157] on div "$ 1,671" at bounding box center [187, 154] width 13 height 6
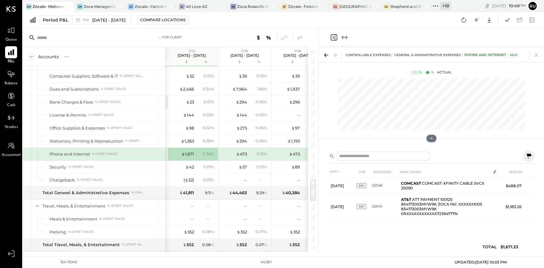
drag, startPoint x: 461, startPoint y: 20, endPoint x: 350, endPoint y: 68, distance: 121.0
click at [461, 20] on icon at bounding box center [464, 20] width 8 height 8
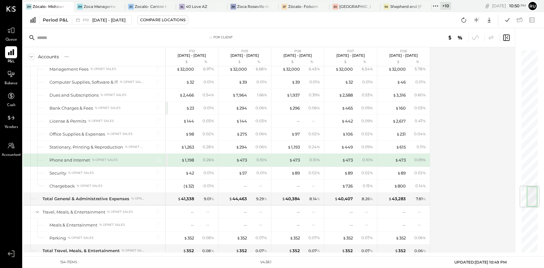
scroll to position [1158, 0]
click at [189, 164] on div "$ 1,198" at bounding box center [187, 161] width 13 height 6
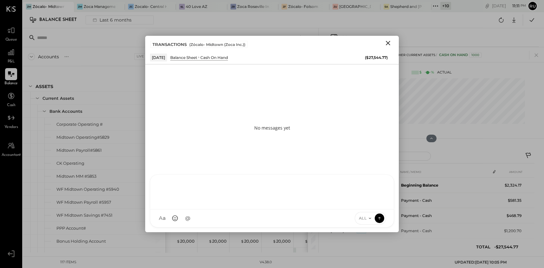
scroll to position [142, 0]
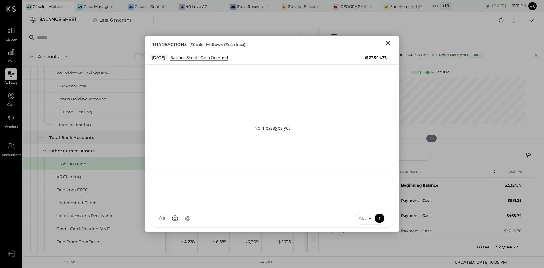
click at [190, 185] on div at bounding box center [272, 191] width 231 height 25
click at [201, 182] on div at bounding box center [272, 191] width 231 height 25
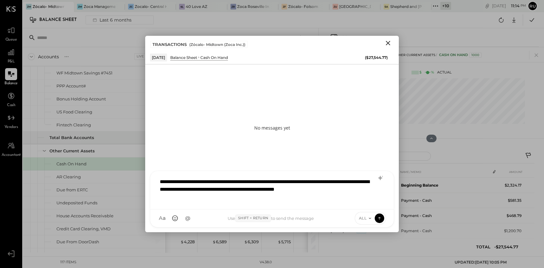
click at [216, 200] on div "**********" at bounding box center [272, 189] width 231 height 29
click at [214, 199] on div "**********" at bounding box center [272, 189] width 231 height 29
click at [323, 189] on div "**********" at bounding box center [272, 189] width 231 height 29
click at [333, 189] on div "**********" at bounding box center [272, 189] width 231 height 29
click at [216, 198] on div "**********" at bounding box center [272, 189] width 231 height 29
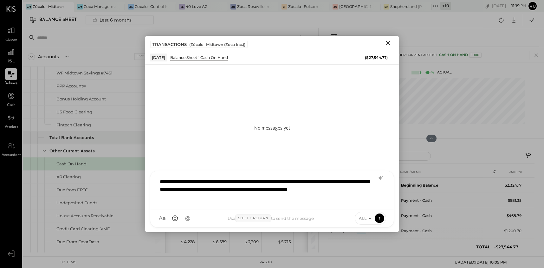
click at [222, 198] on div "**********" at bounding box center [272, 189] width 231 height 29
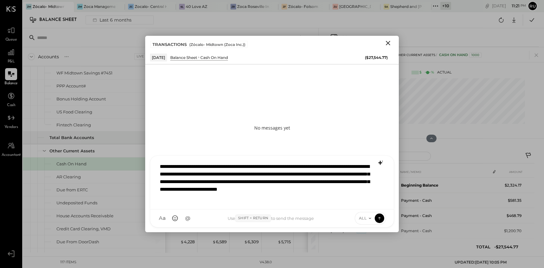
click at [381, 161] on icon at bounding box center [381, 163] width 8 height 8
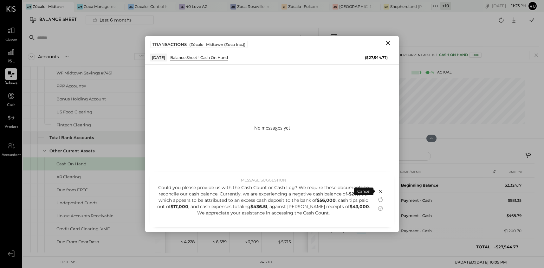
click at [327, 212] on div "Could you please provide us with the Cash Count or Cash Log? We require these d…" at bounding box center [264, 201] width 214 height 32
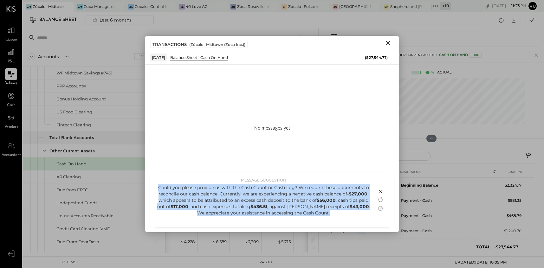
drag, startPoint x: 319, startPoint y: 214, endPoint x: 159, endPoint y: 189, distance: 162.3
click at [159, 189] on div "Could you please provide us with the Cash Count or Cash Log? We require these d…" at bounding box center [264, 201] width 214 height 32
copy div "Could you please provide us with the Cash Count or Cash Log? We require these d…"
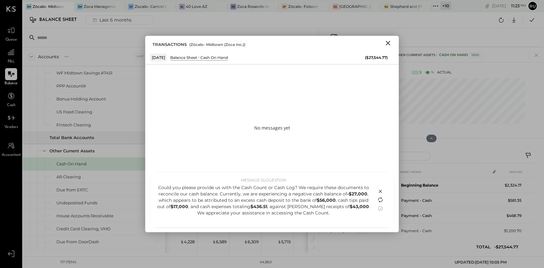
click at [380, 199] on icon at bounding box center [381, 200] width 8 height 8
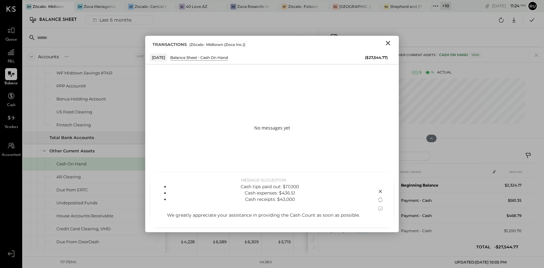
scroll to position [0, 0]
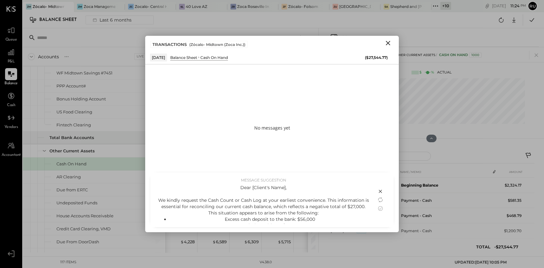
click at [325, 214] on div "Dear [Client's Name], We kindly request the Cash Count or Cash Log at your earl…" at bounding box center [264, 243] width 214 height 117
drag, startPoint x: 378, startPoint y: 207, endPoint x: 370, endPoint y: 207, distance: 7.9
click at [378, 208] on icon at bounding box center [381, 209] width 8 height 8
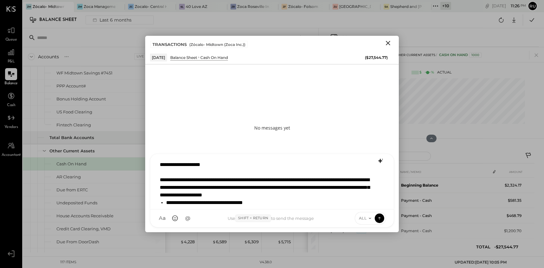
click at [277, 204] on li "**********" at bounding box center [267, 203] width 202 height 8
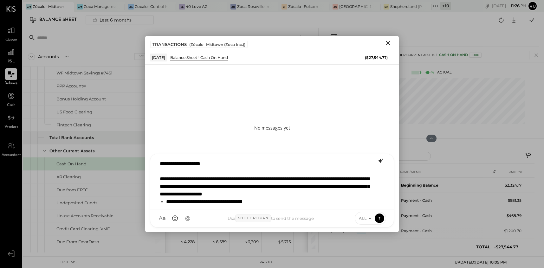
click at [274, 199] on li "**********" at bounding box center [267, 202] width 202 height 8
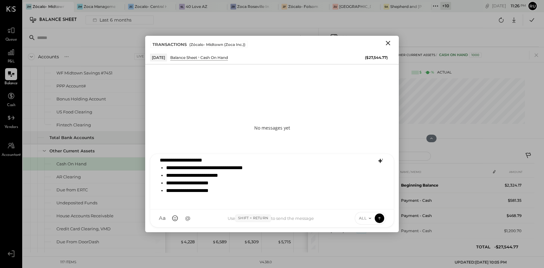
scroll to position [26, 0]
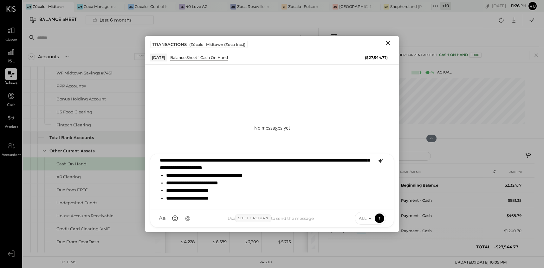
click at [210, 191] on li "**********" at bounding box center [267, 191] width 202 height 8
drag, startPoint x: 184, startPoint y: 176, endPoint x: 166, endPoint y: 176, distance: 17.4
click at [166, 176] on li "**********" at bounding box center [267, 176] width 202 height 8
click at [256, 187] on li "**********" at bounding box center [267, 191] width 202 height 8
click at [380, 220] on icon at bounding box center [380, 218] width 6 height 6
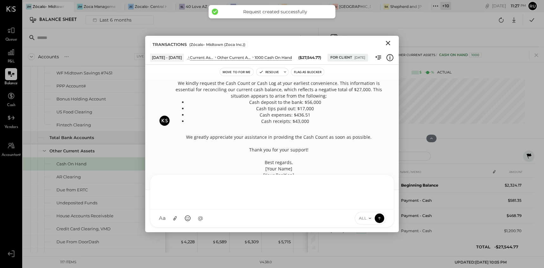
scroll to position [0, 0]
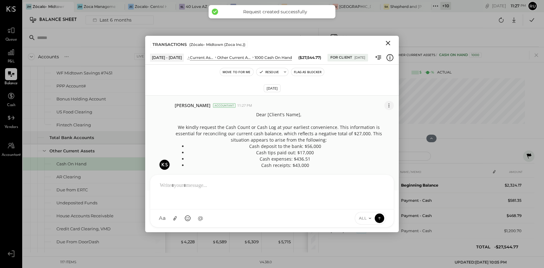
click at [388, 106] on icon at bounding box center [389, 105] width 7 height 7
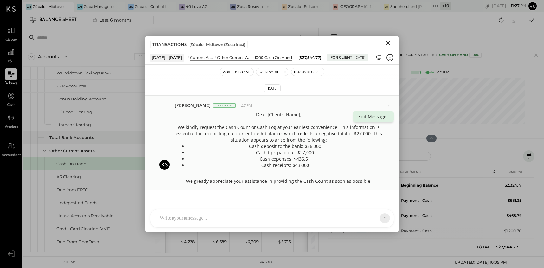
click at [373, 119] on button "Edit Message" at bounding box center [373, 116] width 41 height 11
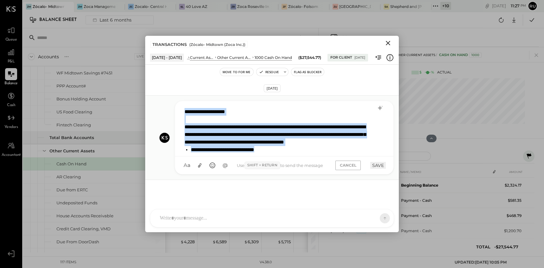
scroll to position [1, 0]
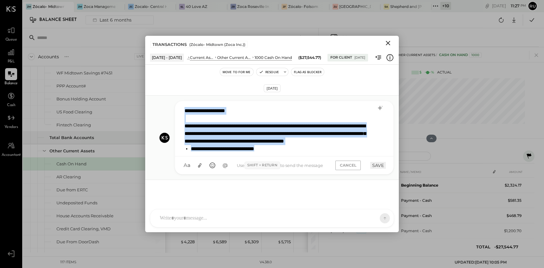
drag, startPoint x: 186, startPoint y: 112, endPoint x: 305, endPoint y: 156, distance: 127.5
click at [305, 156] on div "**********" at bounding box center [284, 128] width 218 height 55
paste div
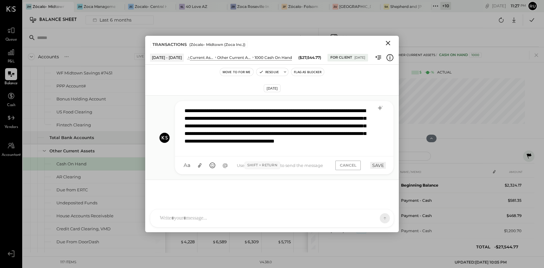
click at [382, 167] on button "SAVE" at bounding box center [378, 165] width 16 height 7
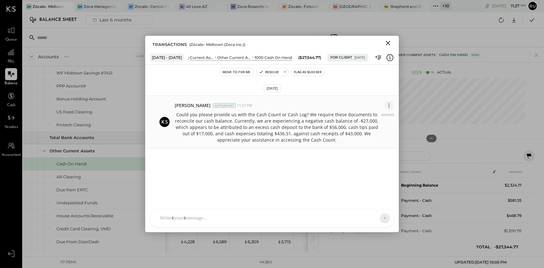
click at [390, 108] on icon at bounding box center [389, 105] width 7 height 7
click at [376, 119] on button "Edit Message" at bounding box center [373, 116] width 41 height 11
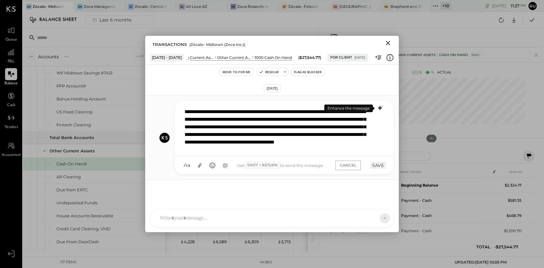
click at [380, 109] on icon at bounding box center [380, 108] width 4 height 4
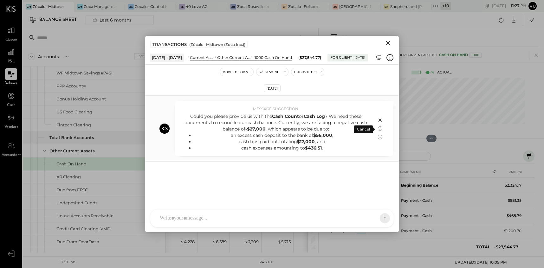
scroll to position [14, 0]
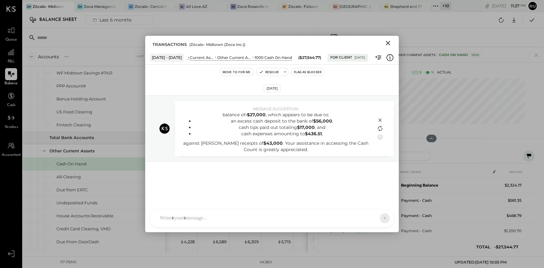
click at [380, 128] on icon at bounding box center [380, 129] width 8 height 8
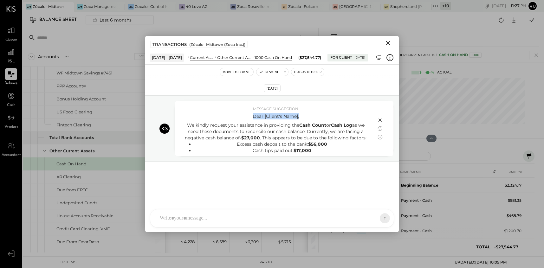
drag, startPoint x: 300, startPoint y: 117, endPoint x: 250, endPoint y: 118, distance: 50.1
click at [250, 118] on p "Dear [Client's Name]," at bounding box center [275, 116] width 189 height 6
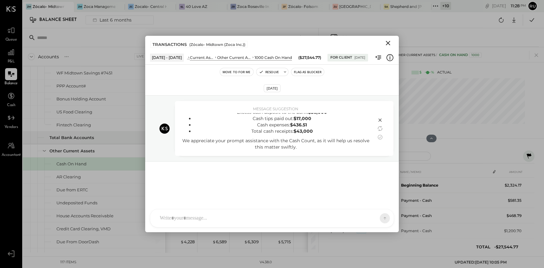
scroll to position [54, 0]
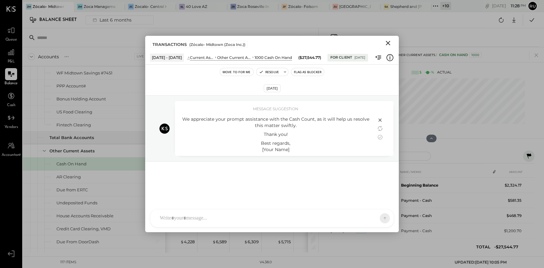
click at [379, 120] on icon at bounding box center [380, 120] width 8 height 8
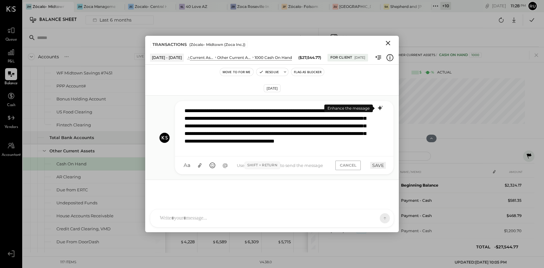
scroll to position [0, 0]
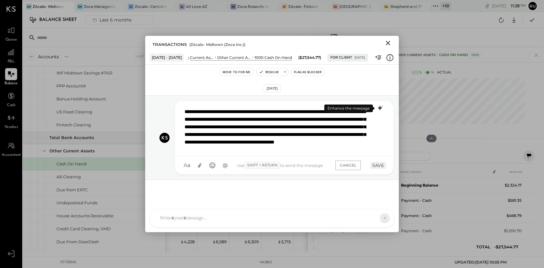
click at [348, 165] on button "CANCEL" at bounding box center [347, 165] width 25 height 9
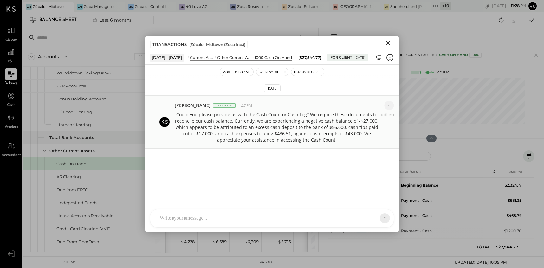
click at [388, 105] on icon at bounding box center [389, 105] width 7 height 7
click at [372, 117] on button "Edit Message" at bounding box center [373, 116] width 41 height 11
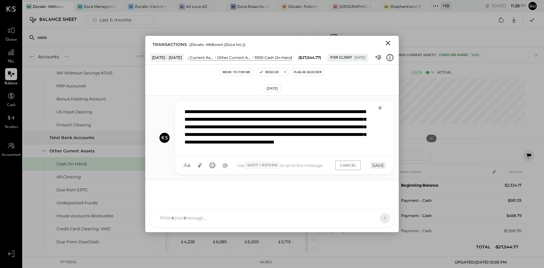
click at [186, 114] on div "**********" at bounding box center [283, 129] width 205 height 48
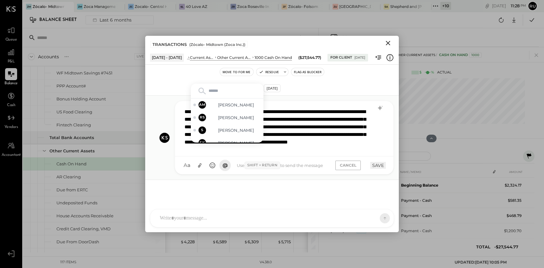
click at [274, 122] on div "**********" at bounding box center [283, 129] width 205 height 48
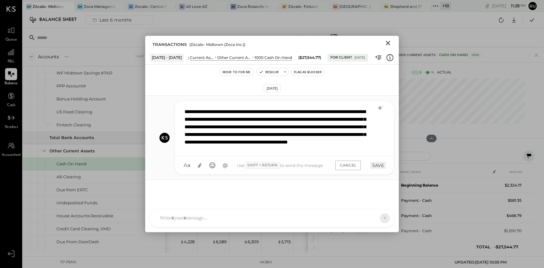
click at [205, 114] on div "**********" at bounding box center [283, 129] width 205 height 48
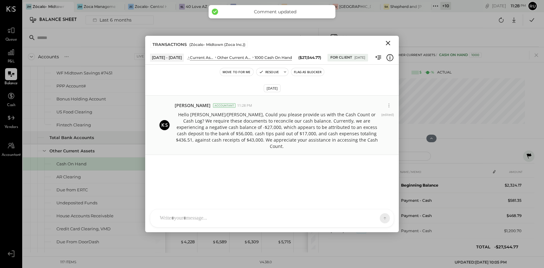
click at [275, 132] on p "Hello Claudine/Jimmy, Could you please provide us with the Cash Count or Cash L…" at bounding box center [277, 131] width 204 height 38
click at [388, 106] on icon at bounding box center [389, 105] width 7 height 7
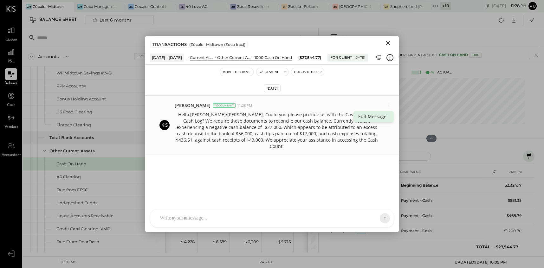
click at [372, 118] on button "Edit Message" at bounding box center [373, 116] width 41 height 11
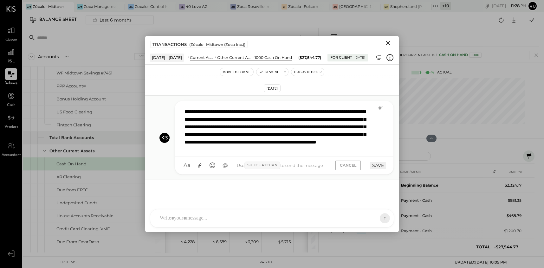
click at [367, 150] on div "**********" at bounding box center [283, 129] width 205 height 48
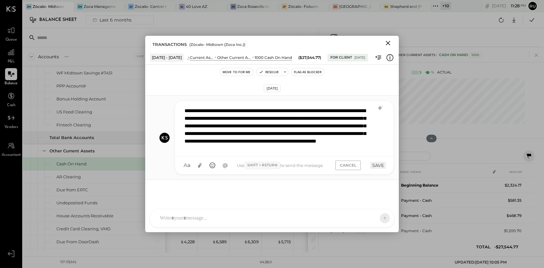
scroll to position [8, 0]
click at [378, 167] on button "SAVE" at bounding box center [378, 165] width 16 height 7
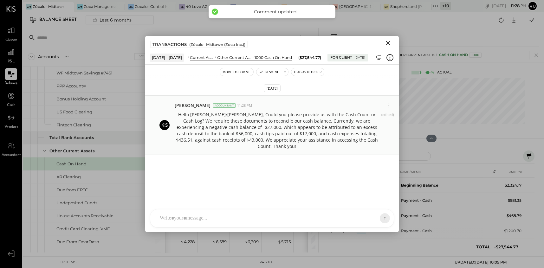
click at [389, 45] on icon "Close" at bounding box center [388, 43] width 8 height 8
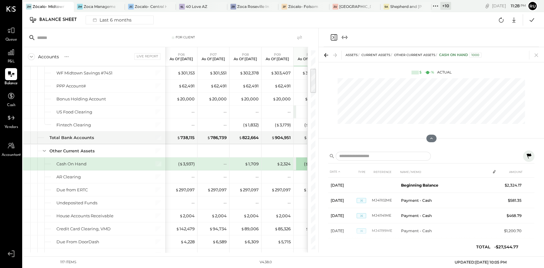
click at [334, 36] on icon "Close panel" at bounding box center [334, 38] width 8 height 8
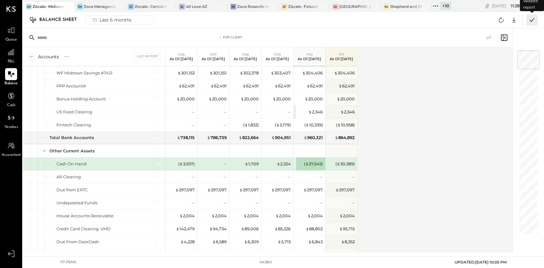
click at [529, 22] on icon at bounding box center [532, 20] width 8 height 8
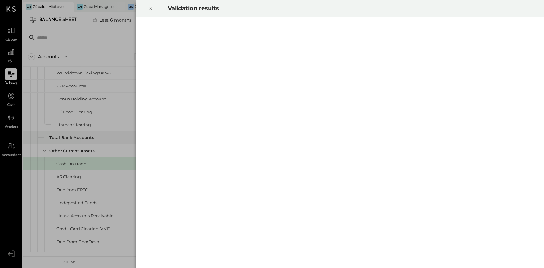
click at [150, 9] on icon at bounding box center [151, 9] width 4 height 8
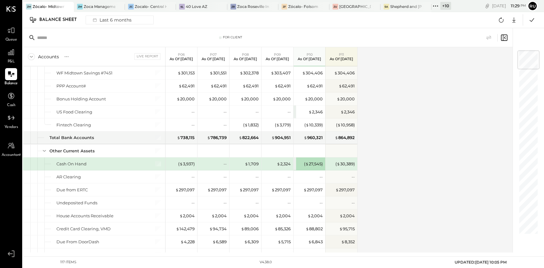
drag, startPoint x: 10, startPoint y: 57, endPoint x: 21, endPoint y: 59, distance: 10.2
click at [10, 57] on div at bounding box center [11, 52] width 12 height 12
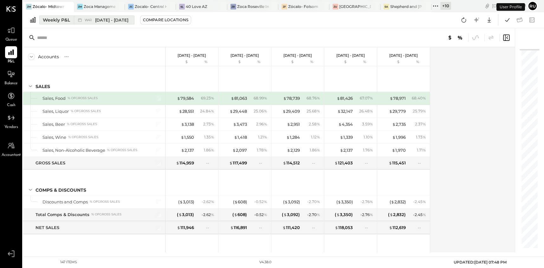
click at [57, 20] on div "Weekly P&L" at bounding box center [56, 20] width 27 height 6
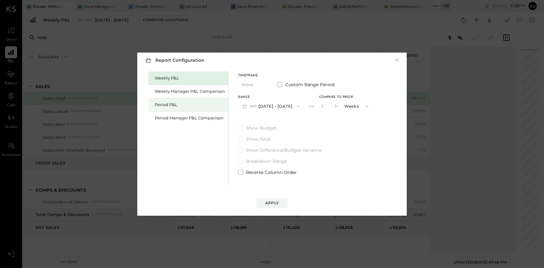
click at [163, 104] on div "Period P&L" at bounding box center [190, 105] width 70 height 6
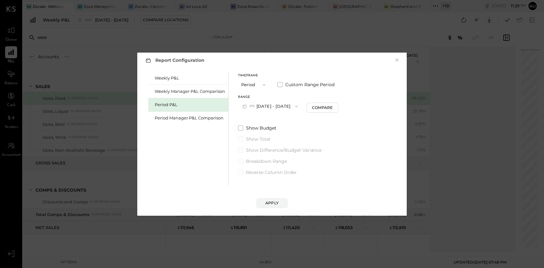
click at [272, 106] on button "P11 [DATE] - [DATE]" at bounding box center [270, 107] width 64 height 12
click at [279, 123] on div "P10 Sep 8 - Oct 5, 2025" at bounding box center [274, 120] width 72 height 13
click at [269, 203] on div "Apply" at bounding box center [271, 202] width 13 height 5
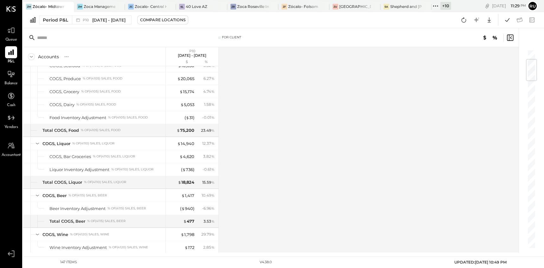
scroll to position [84, 0]
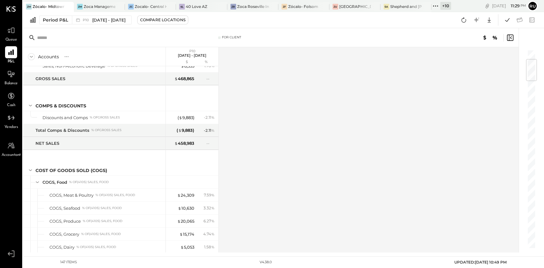
drag, startPoint x: 463, startPoint y: 19, endPoint x: 393, endPoint y: 53, distance: 77.0
click at [462, 19] on icon at bounding box center [464, 20] width 8 height 8
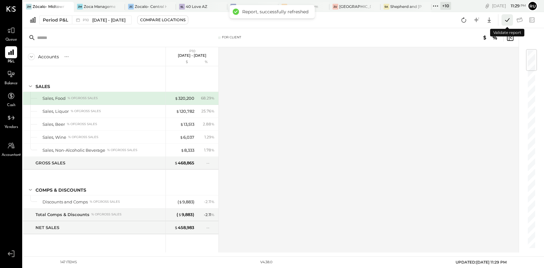
click at [505, 22] on icon at bounding box center [507, 20] width 8 height 8
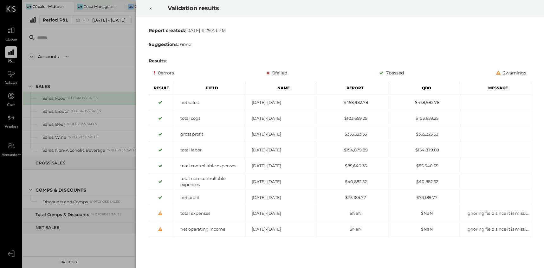
click at [150, 9] on icon at bounding box center [151, 9] width 2 height 2
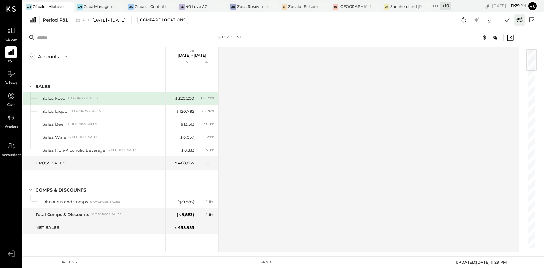
click at [522, 20] on icon at bounding box center [520, 20] width 8 height 8
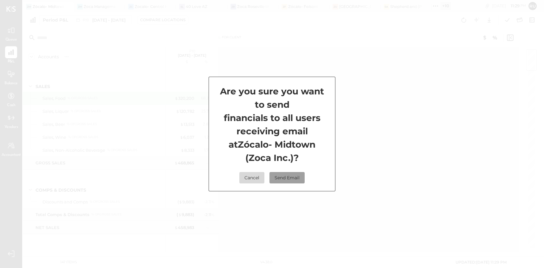
click at [279, 179] on button "Send Email" at bounding box center [287, 177] width 35 height 11
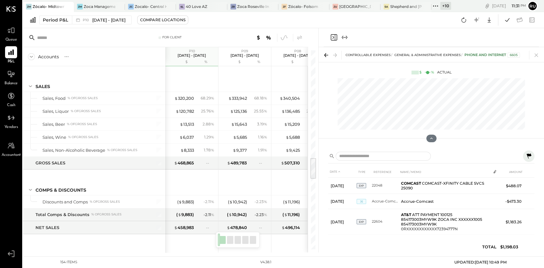
scroll to position [968, 0]
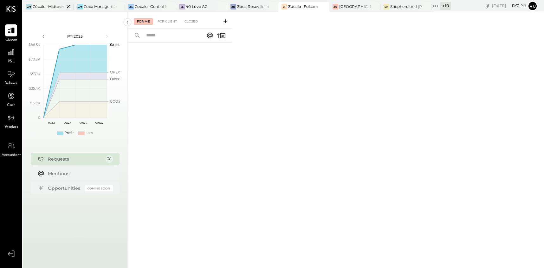
click at [49, 5] on div "Zócalo- Midtown (Zoca Inc.)" at bounding box center [49, 6] width 32 height 5
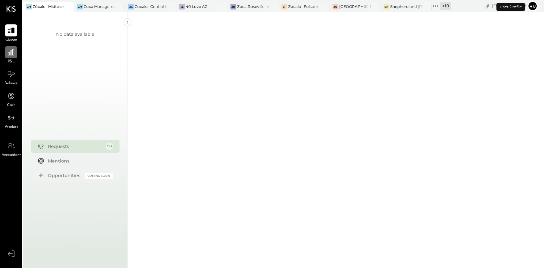
click at [12, 53] on icon at bounding box center [11, 52] width 6 height 6
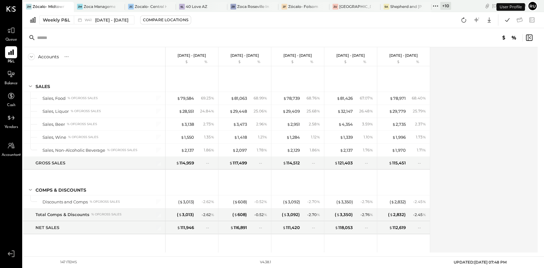
click at [62, 20] on div "Weekly P&L" at bounding box center [56, 20] width 27 height 6
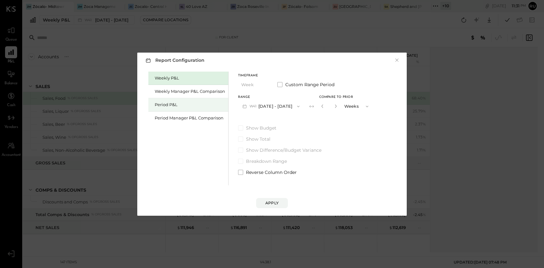
click at [160, 103] on div "Period P&L" at bounding box center [190, 105] width 70 height 6
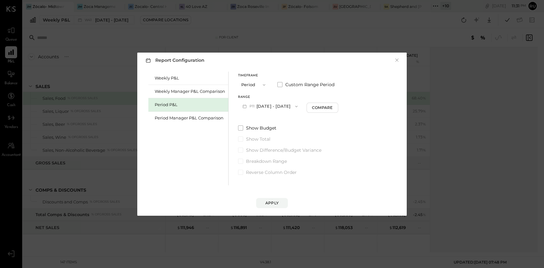
click at [280, 106] on button "P11 [DATE] - [DATE]" at bounding box center [270, 107] width 64 height 12
click at [274, 120] on span "[DATE] - [DATE]" at bounding box center [267, 120] width 30 height 5
drag, startPoint x: 323, startPoint y: 108, endPoint x: 317, endPoint y: 121, distance: 14.2
click at [317, 121] on div "Timeframe Period Custom Range Period Range P10 [DATE] - [DATE] Compare Show Bud…" at bounding box center [288, 124] width 101 height 104
drag, startPoint x: 300, startPoint y: 128, endPoint x: 287, endPoint y: 153, distance: 27.2
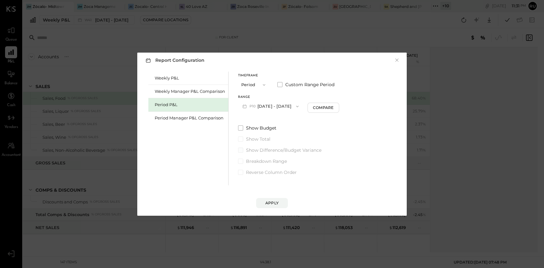
click at [299, 128] on label "Show Budget" at bounding box center [288, 128] width 101 height 6
click at [324, 109] on div "Compare" at bounding box center [323, 107] width 21 height 5
click at [337, 106] on icon "button" at bounding box center [335, 106] width 4 height 4
type input "*"
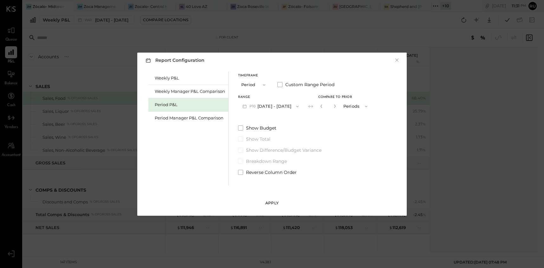
click at [273, 205] on div "Apply" at bounding box center [271, 202] width 13 height 5
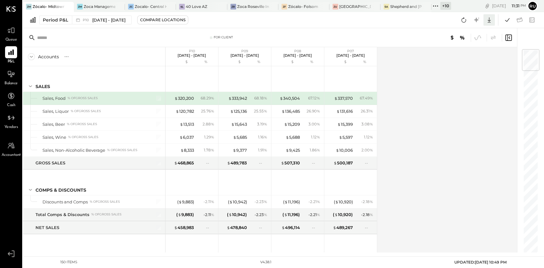
click at [490, 22] on icon at bounding box center [489, 20] width 8 height 8
click at [465, 56] on div "Excel" at bounding box center [469, 56] width 51 height 13
click at [286, 20] on div "Period P&L P10 [DATE] - [DATE] Compare Locations CSV Google Sheets Excel" at bounding box center [283, 20] width 521 height 16
drag, startPoint x: 12, startPoint y: 76, endPoint x: 147, endPoint y: 56, distance: 136.8
click at [11, 76] on icon at bounding box center [11, 74] width 8 height 8
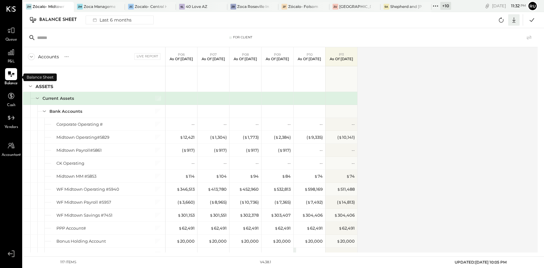
click at [511, 23] on icon at bounding box center [514, 20] width 8 height 8
click at [491, 58] on div "Excel" at bounding box center [494, 56] width 51 height 13
